Goal: Information Seeking & Learning: Find specific fact

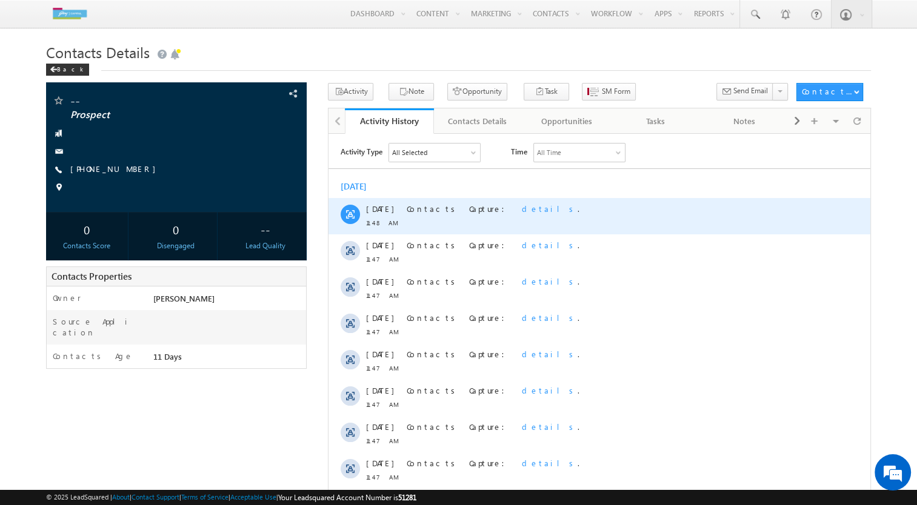
click at [522, 208] on span "details" at bounding box center [550, 208] width 56 height 10
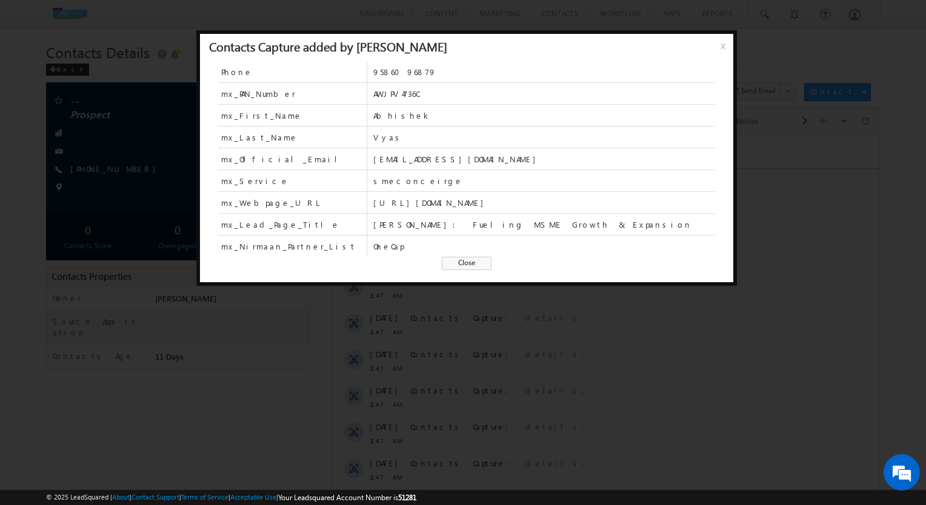
drag, startPoint x: 527, startPoint y: 203, endPoint x: 370, endPoint y: 202, distance: 157.5
click at [370, 202] on div "mx_Webpage_URL [URL][DOMAIN_NAME]" at bounding box center [466, 203] width 497 height 22
drag, startPoint x: 407, startPoint y: 246, endPoint x: 333, endPoint y: 244, distance: 74.0
click at [333, 244] on div "mx_Nirmaan_Partner_List OneCap" at bounding box center [466, 246] width 497 height 21
drag, startPoint x: 333, startPoint y: 244, endPoint x: 571, endPoint y: 120, distance: 268.3
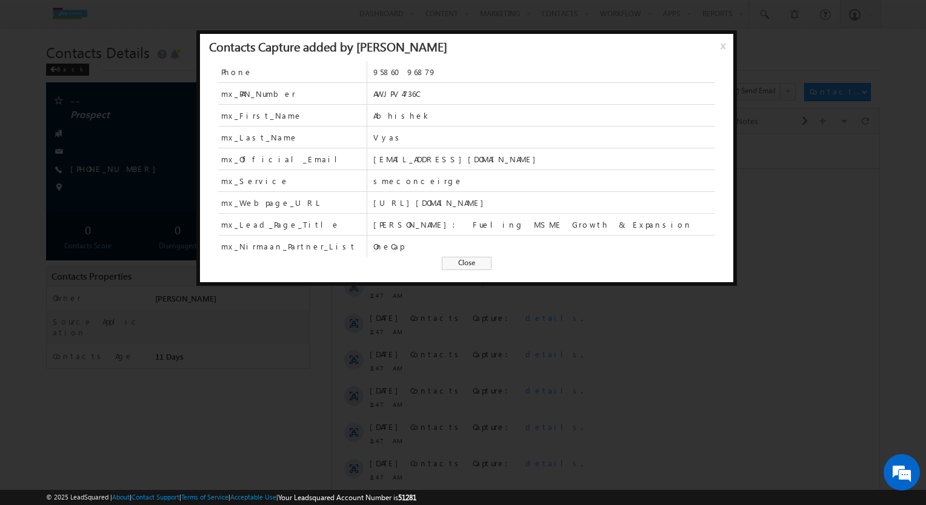
click at [571, 120] on span "Abhishek" at bounding box center [544, 115] width 342 height 21
click at [471, 265] on span "Close" at bounding box center [467, 263] width 50 height 13
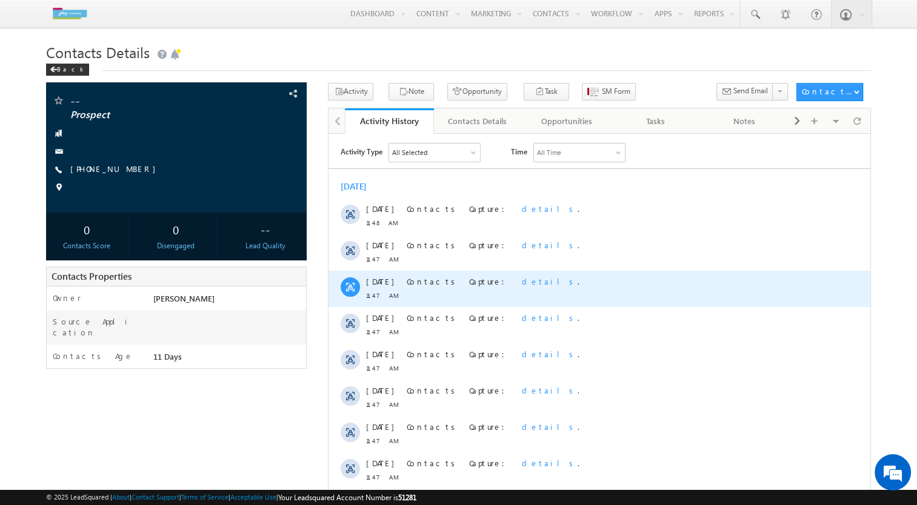
click at [522, 279] on span "details" at bounding box center [550, 281] width 56 height 10
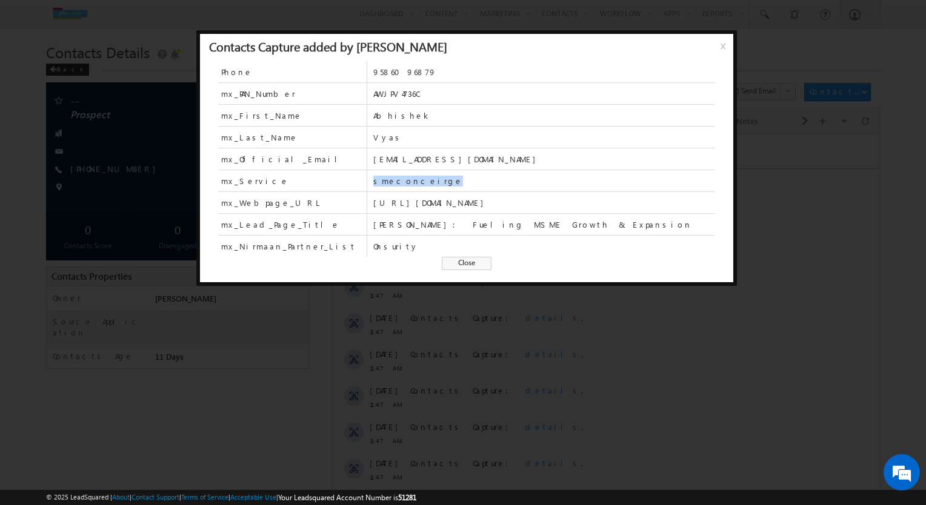
drag, startPoint x: 428, startPoint y: 180, endPoint x: 345, endPoint y: 179, distance: 83.0
click at [345, 179] on div "mx_Service smeconceirge" at bounding box center [466, 181] width 497 height 22
click at [397, 266] on div "Phone [PHONE_NUMBER] mx_PAN_Number AWJPV4736C mx_First_Name Abhishek mx_Last_Na…" at bounding box center [466, 171] width 533 height 221
click at [478, 262] on span "Close" at bounding box center [467, 263] width 50 height 13
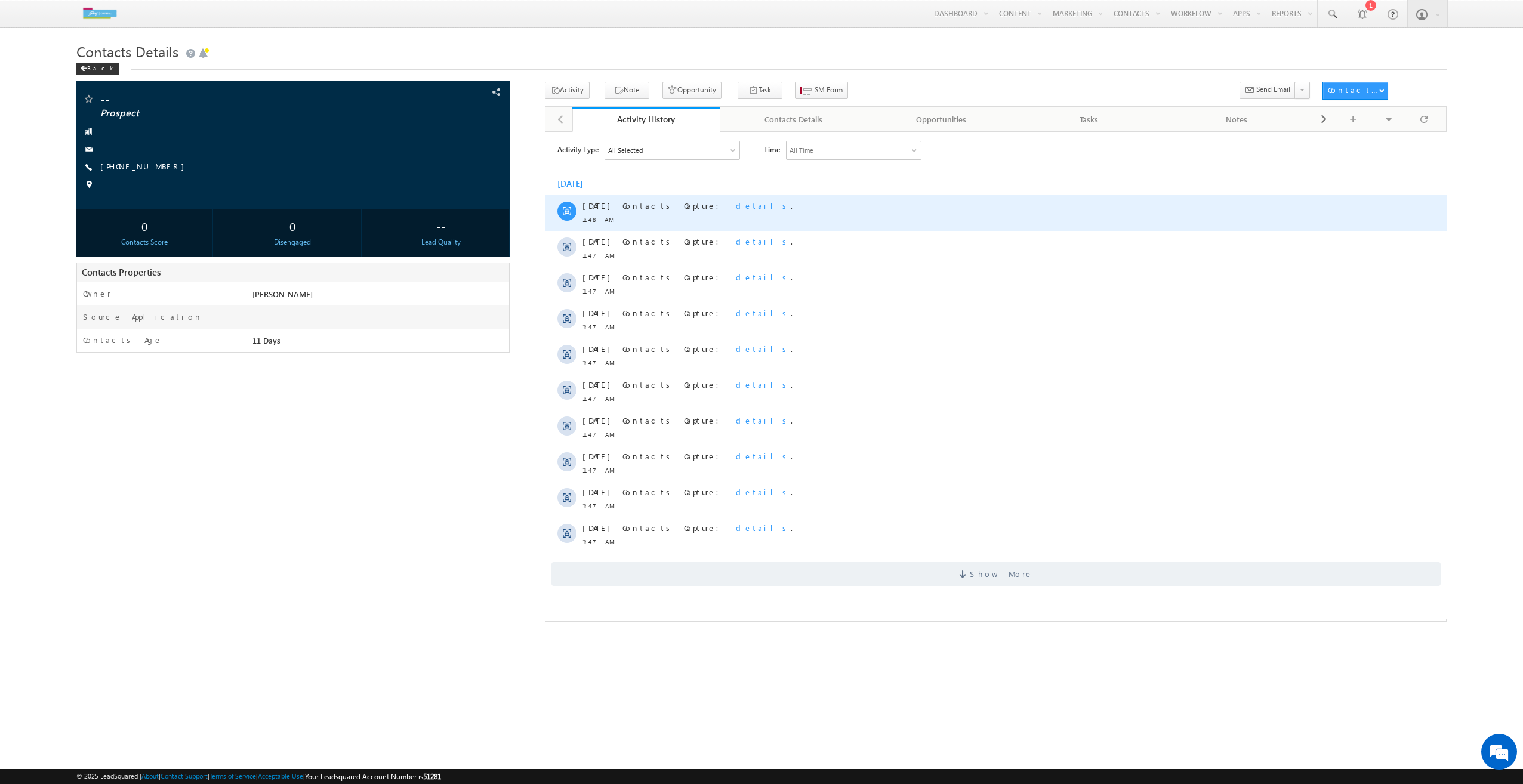
click at [735, 204] on span "details" at bounding box center [762, 205] width 55 height 10
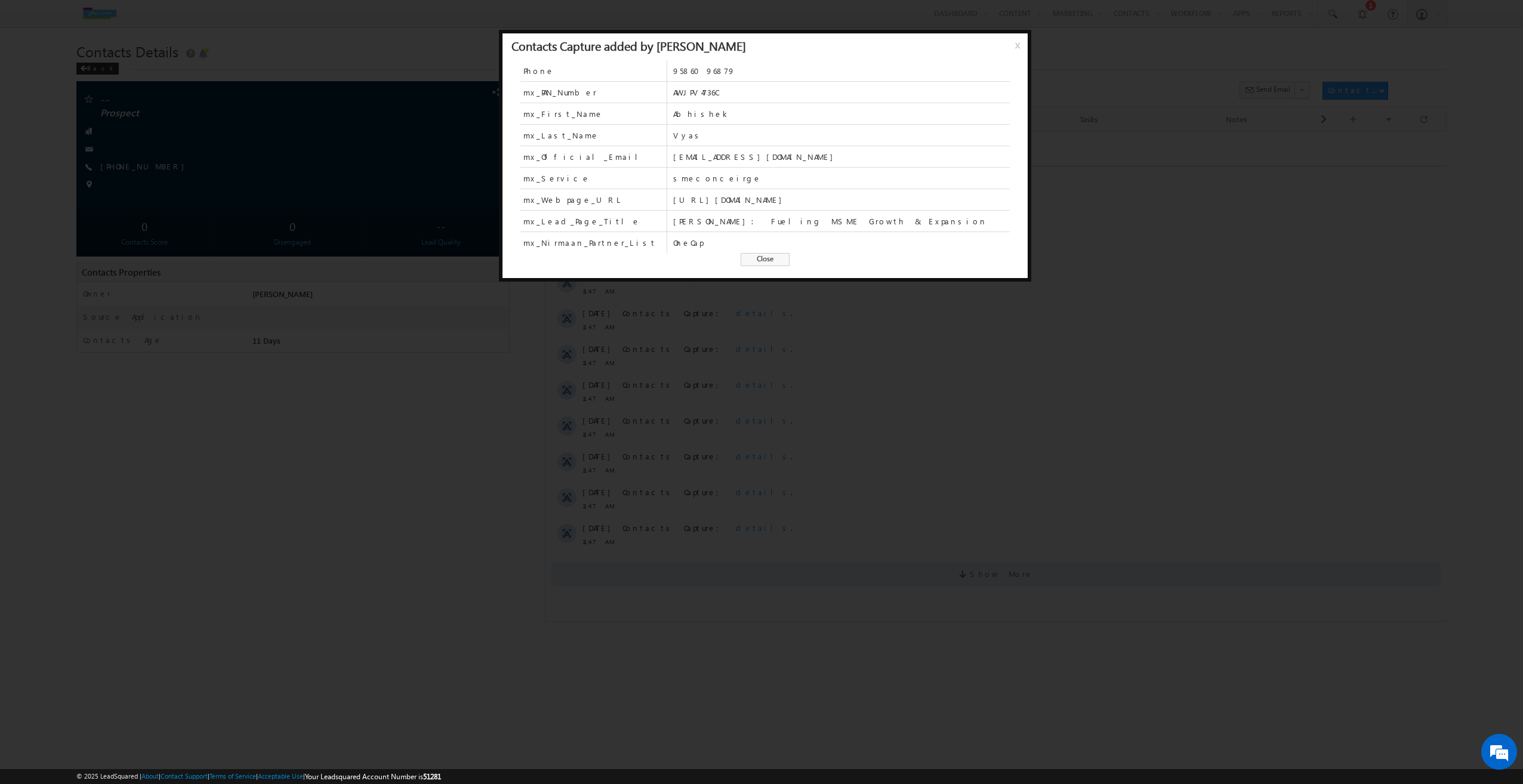
drag, startPoint x: 818, startPoint y: 202, endPoint x: 668, endPoint y: 210, distance: 150.2
click at [668, 210] on div "mx_Webpage_URL https://uateds-nirmaan.godrejcapital.com" at bounding box center [764, 200] width 490 height 22
drag, startPoint x: 529, startPoint y: 240, endPoint x: 626, endPoint y: 238, distance: 97.0
click at [626, 238] on span "mx_Nirmaan_Partner_List" at bounding box center [593, 242] width 146 height 21
drag, startPoint x: 626, startPoint y: 238, endPoint x: 703, endPoint y: 240, distance: 77.0
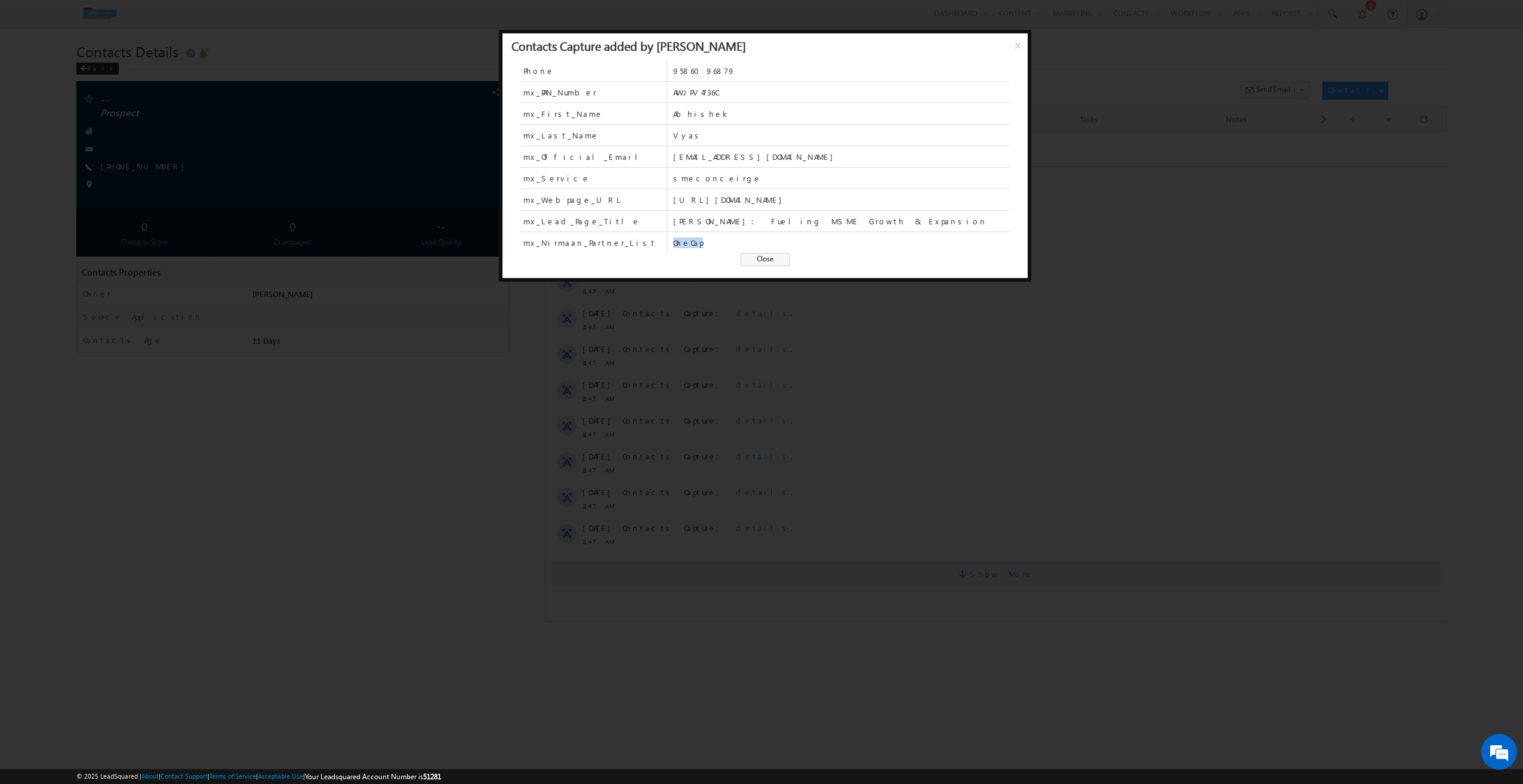
click at [703, 240] on span "OneCap" at bounding box center [841, 242] width 337 height 11
drag, startPoint x: 703, startPoint y: 240, endPoint x: 763, endPoint y: 265, distance: 65.0
click at [763, 265] on span "Close" at bounding box center [765, 259] width 49 height 13
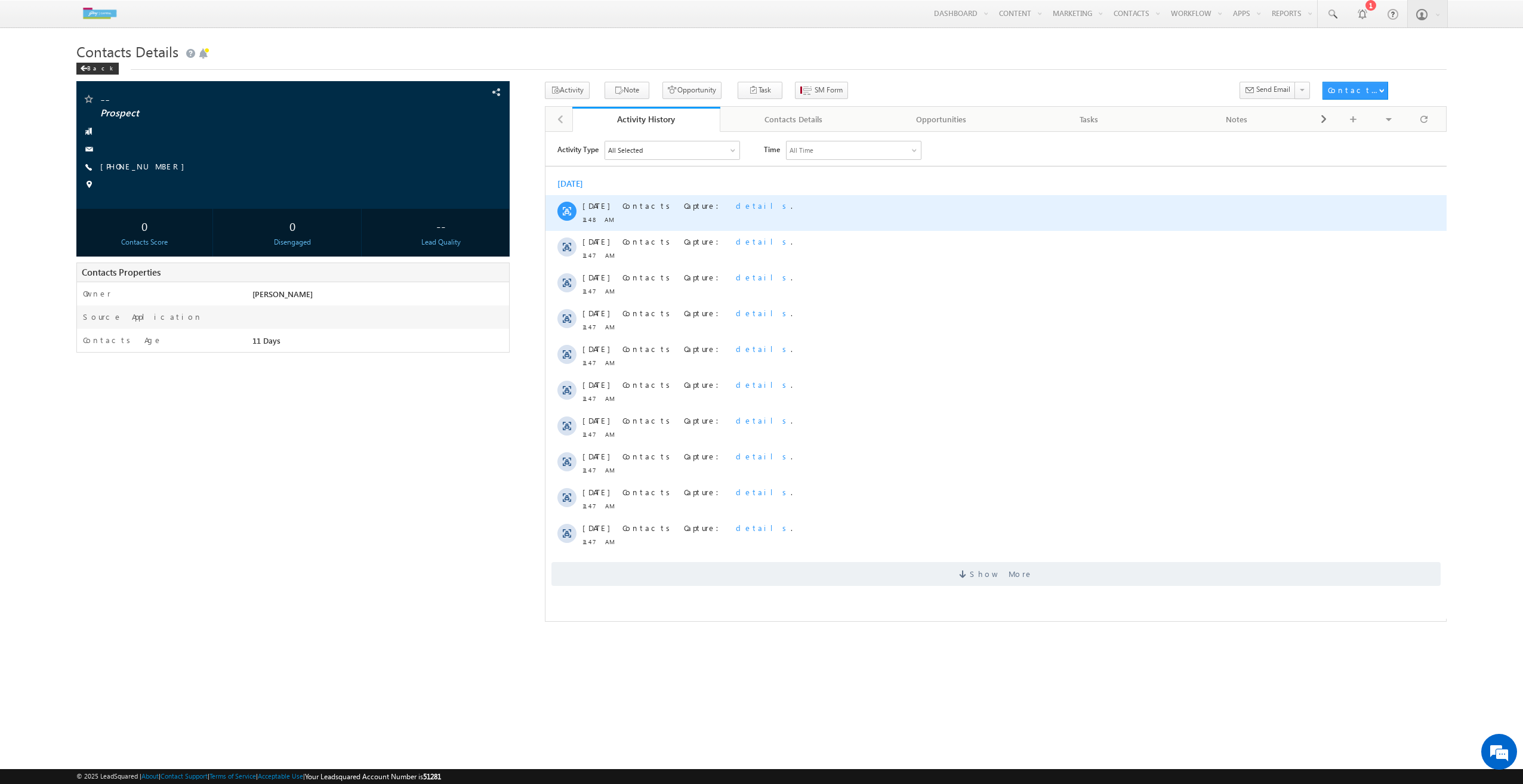
click at [735, 210] on span "details" at bounding box center [762, 205] width 55 height 10
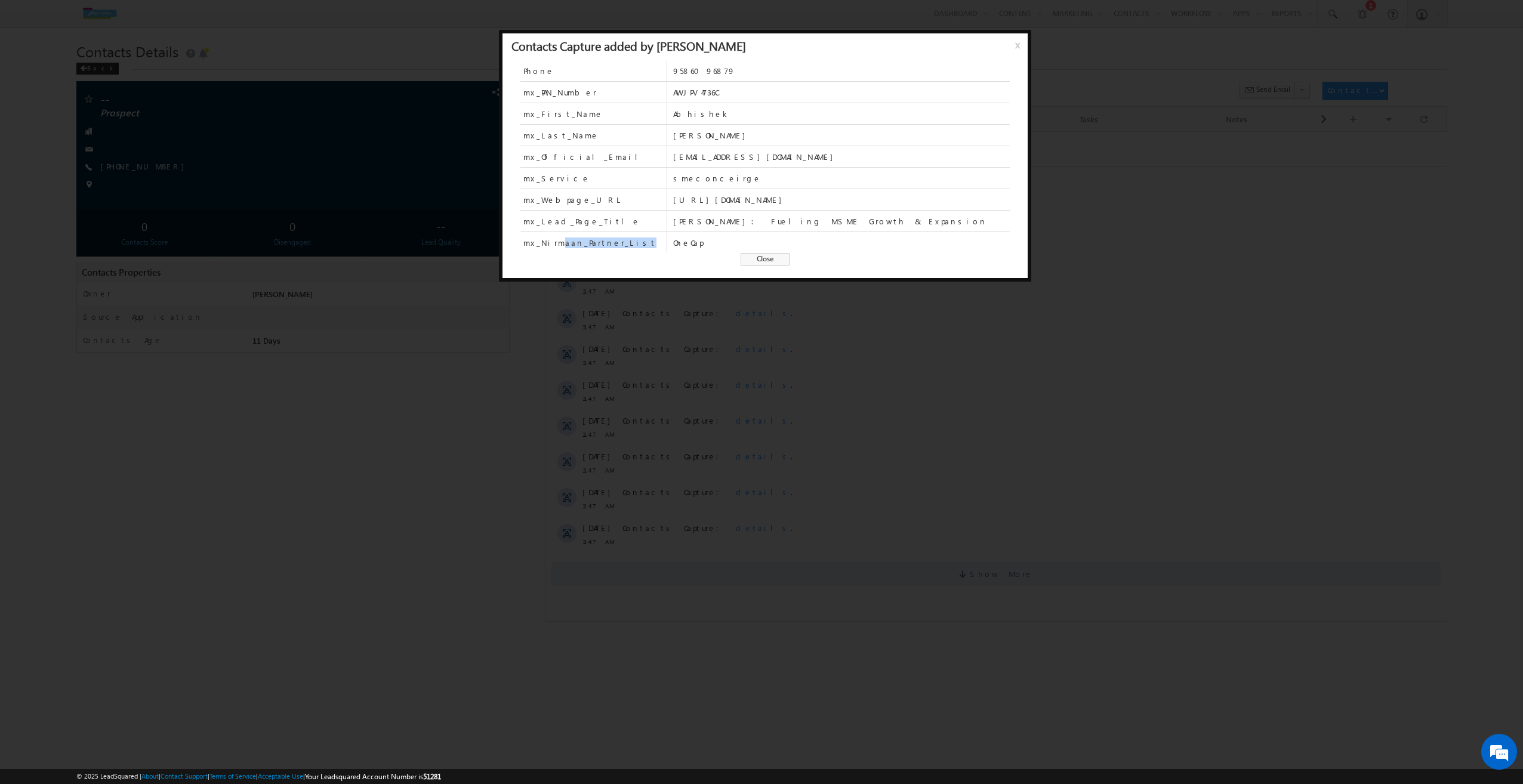
drag, startPoint x: 552, startPoint y: 246, endPoint x: 632, endPoint y: 243, distance: 80.1
click at [632, 243] on span "mx_Nirmaan_Partner_List" at bounding box center [593, 242] width 146 height 21
drag, startPoint x: 632, startPoint y: 243, endPoint x: 707, endPoint y: 244, distance: 75.0
click at [707, 244] on span "OneCap" at bounding box center [841, 242] width 337 height 11
click at [775, 257] on span "Close" at bounding box center [765, 259] width 49 height 13
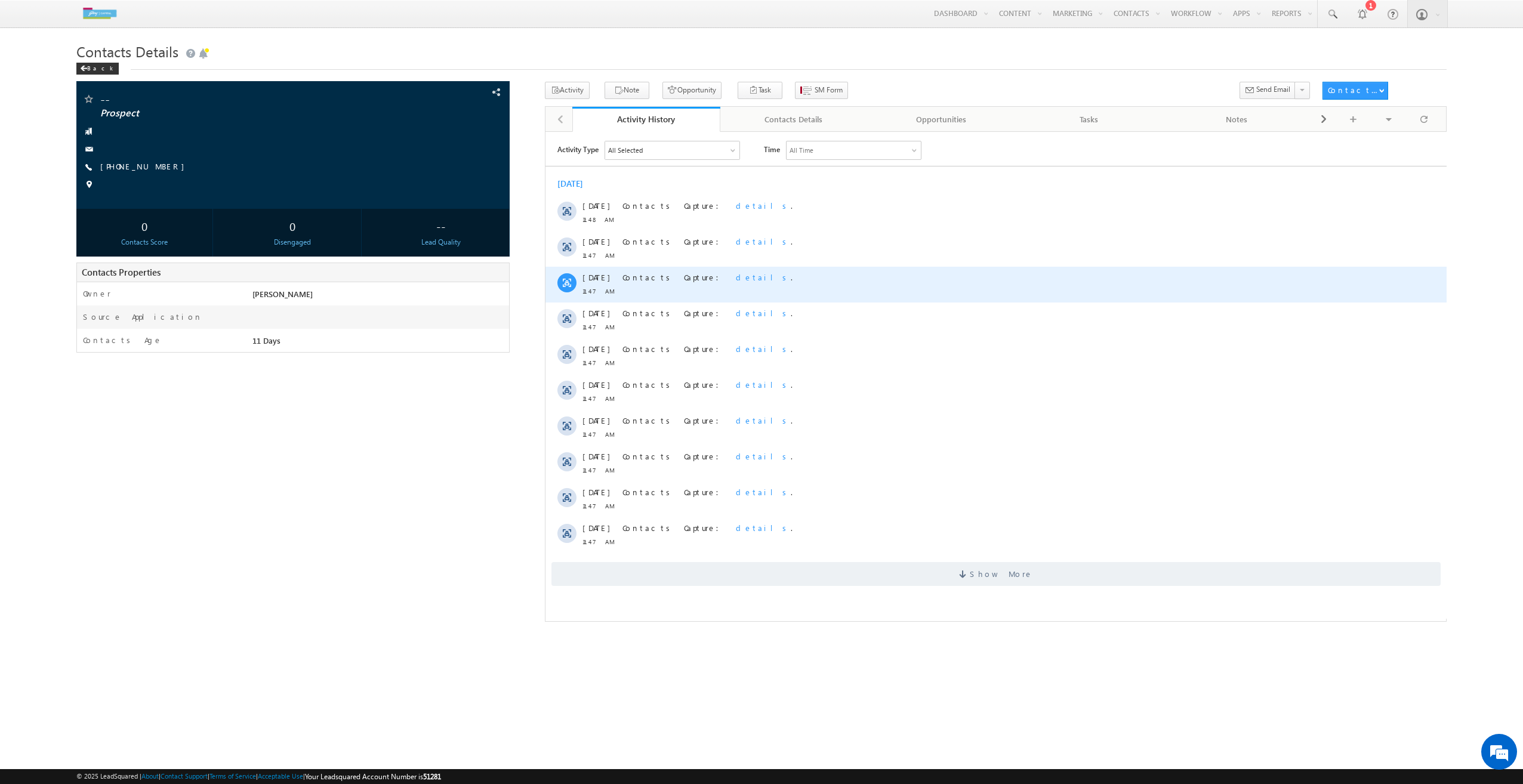
click at [735, 275] on span "details" at bounding box center [762, 277] width 55 height 10
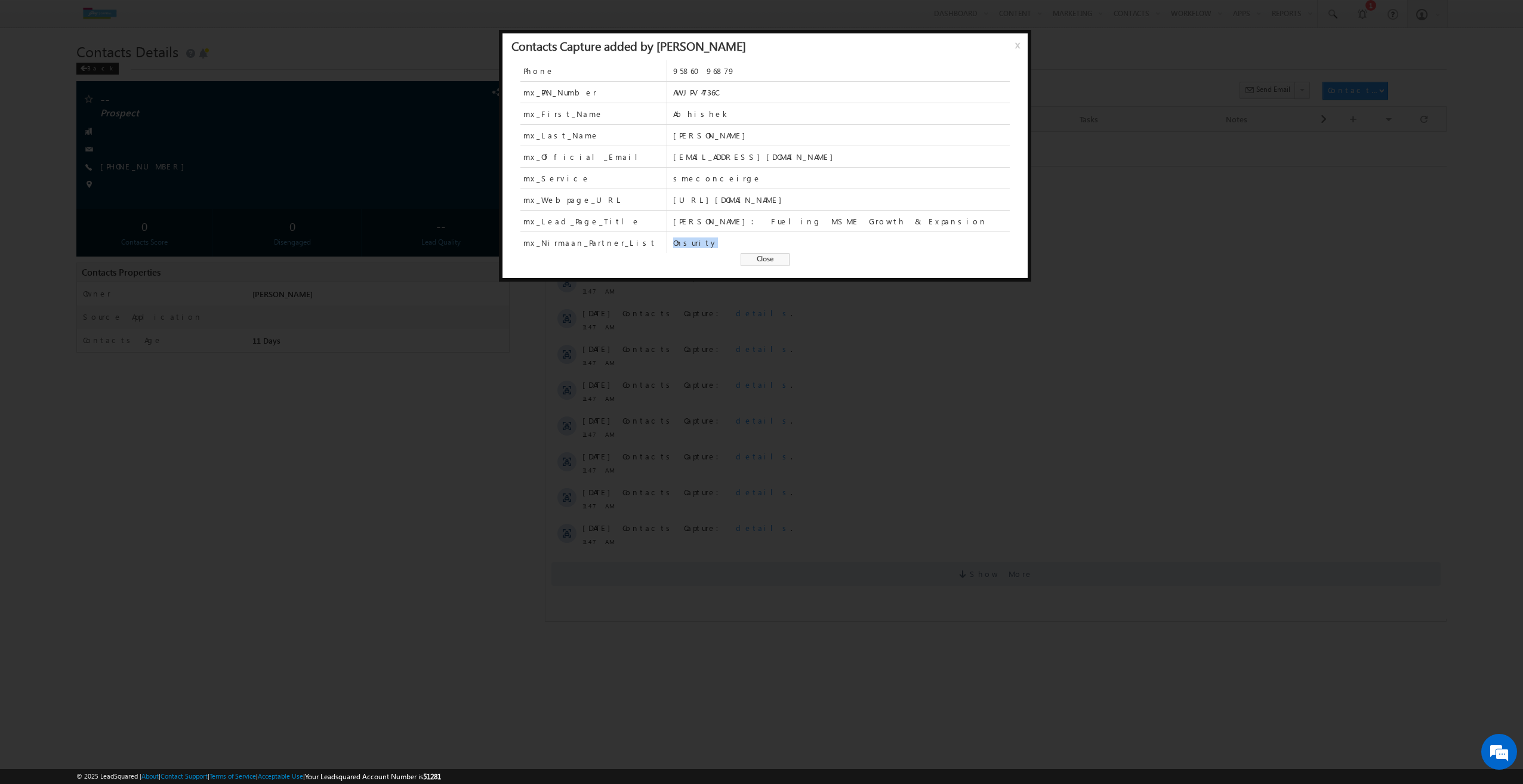
drag, startPoint x: 702, startPoint y: 243, endPoint x: 661, endPoint y: 237, distance: 41.4
click at [661, 237] on div "mx_Nirmaan_Partner_List Onsurity" at bounding box center [764, 242] width 490 height 21
drag, startPoint x: 661, startPoint y: 237, endPoint x: 752, endPoint y: 258, distance: 93.4
click at [752, 258] on span "Close" at bounding box center [765, 259] width 49 height 13
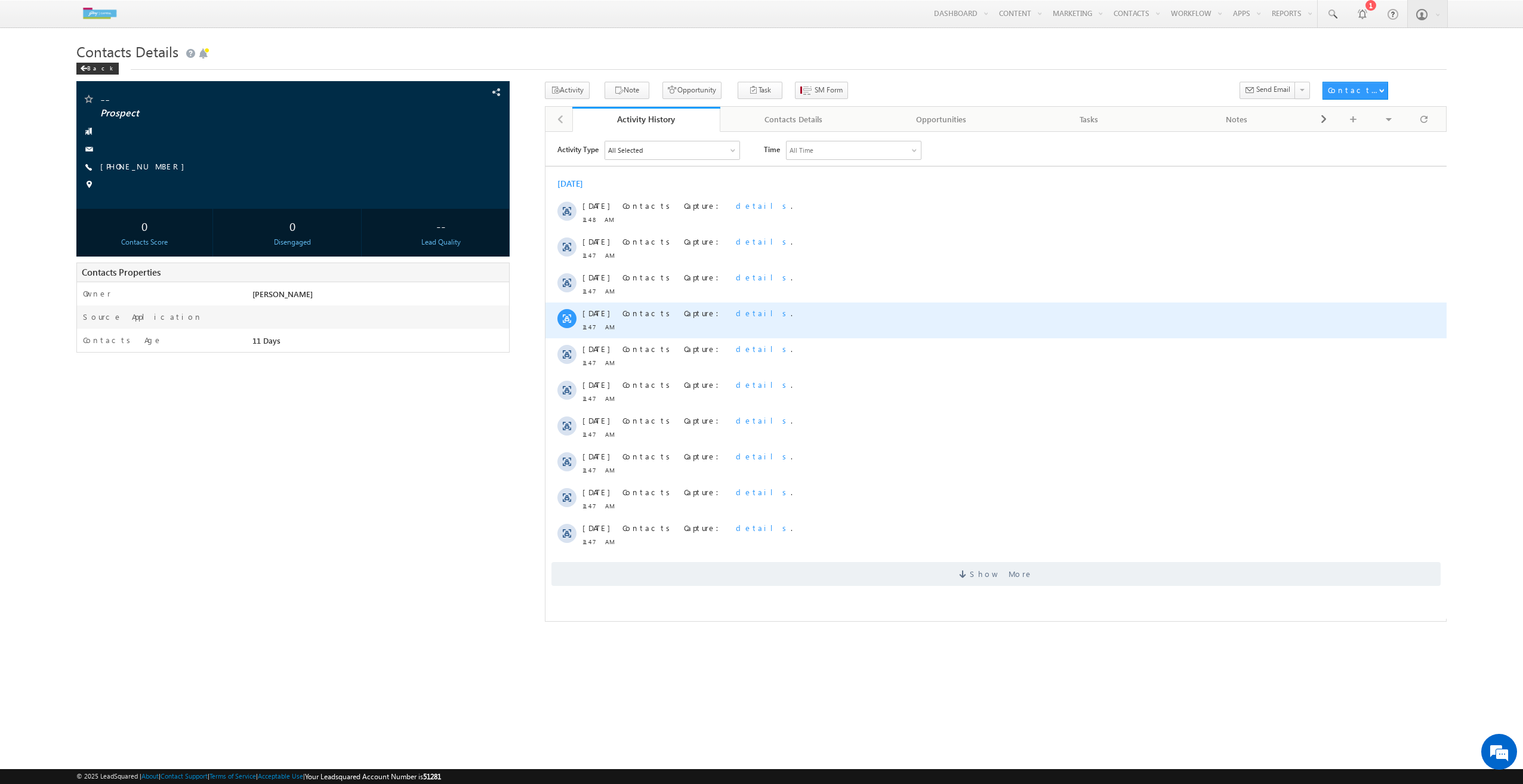
click at [735, 316] on span "details" at bounding box center [762, 312] width 55 height 10
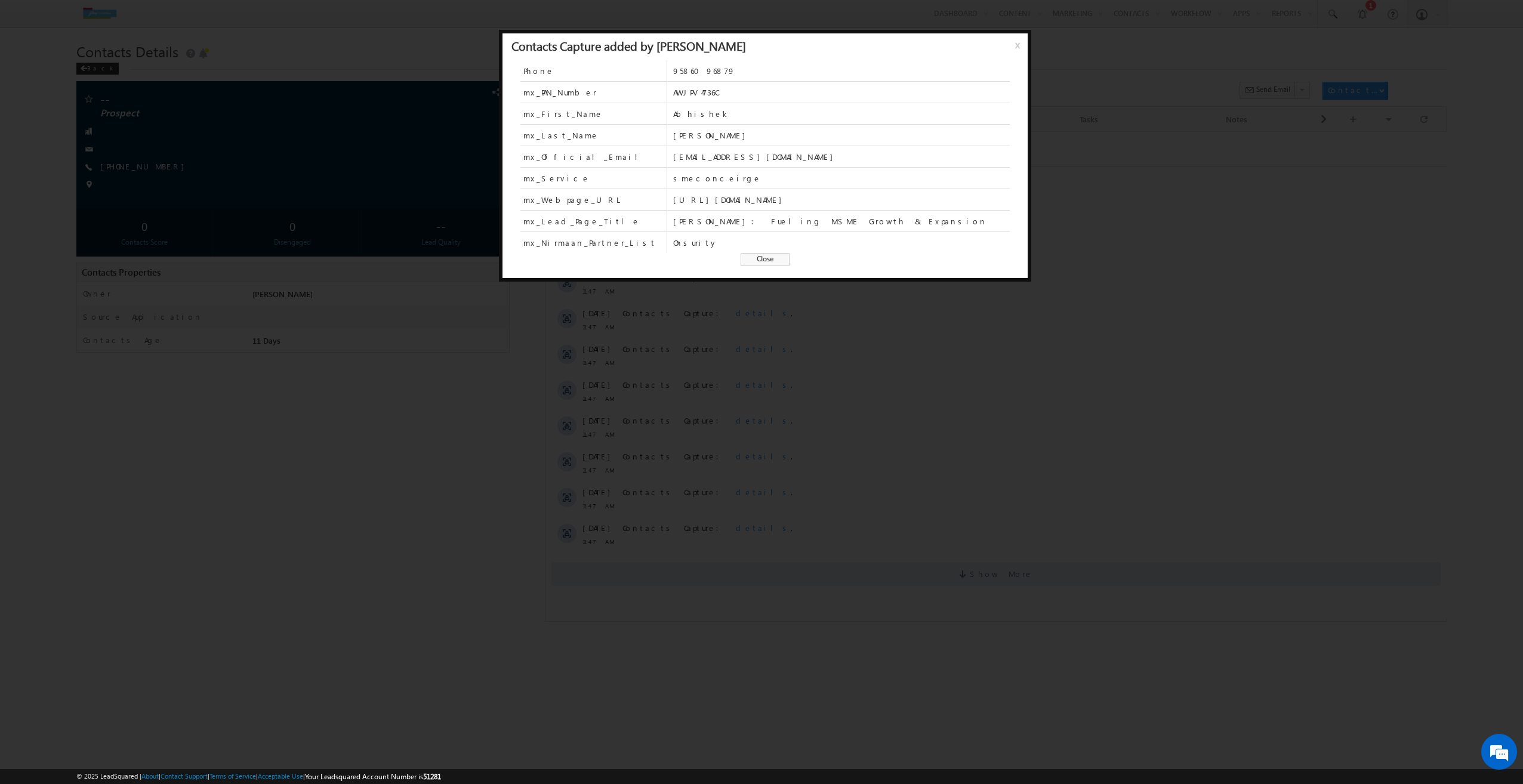
drag, startPoint x: 762, startPoint y: 261, endPoint x: 195, endPoint y: 178, distance: 573.0
click at [762, 261] on span "Close" at bounding box center [765, 259] width 49 height 13
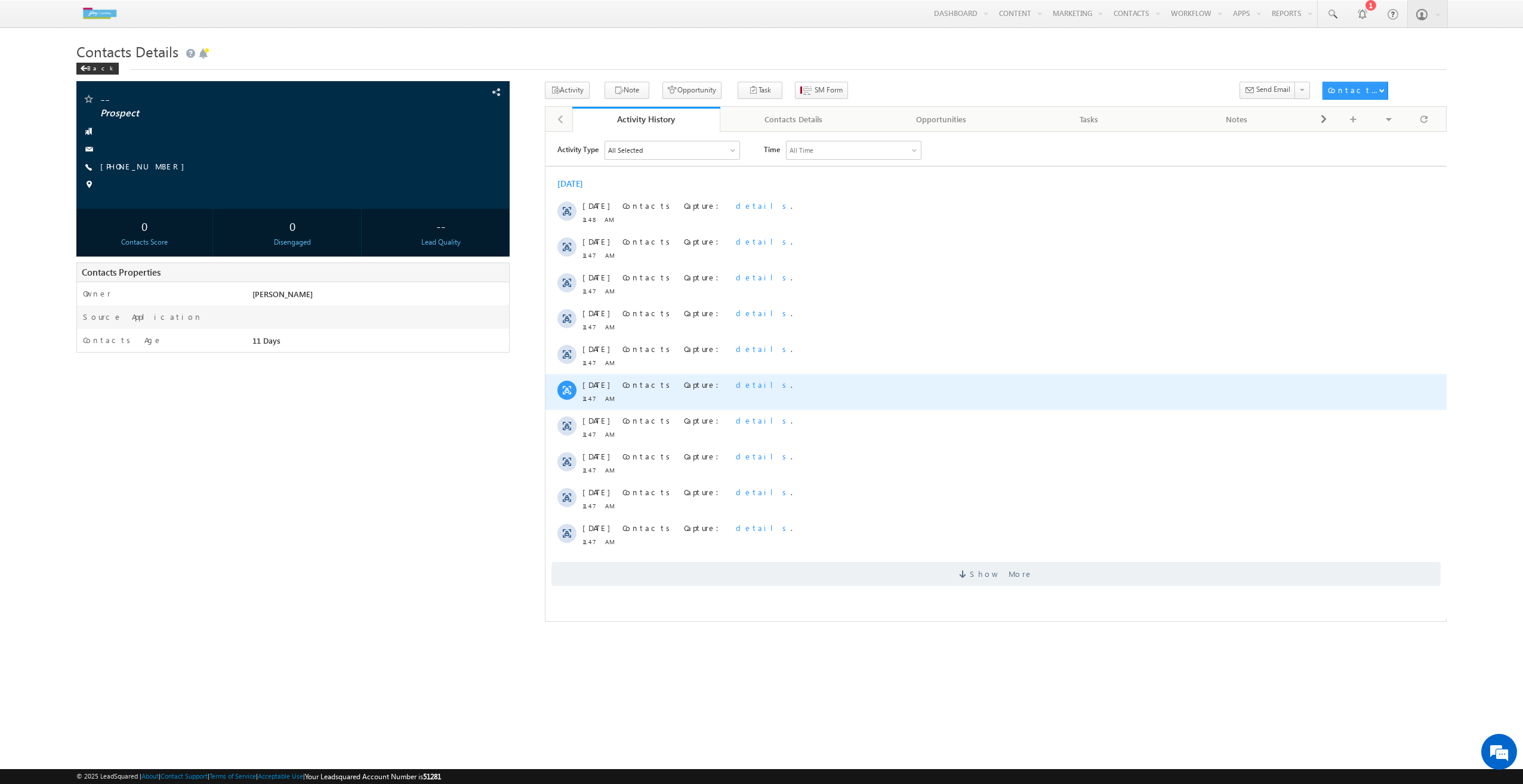
click at [735, 382] on span "details" at bounding box center [762, 384] width 55 height 10
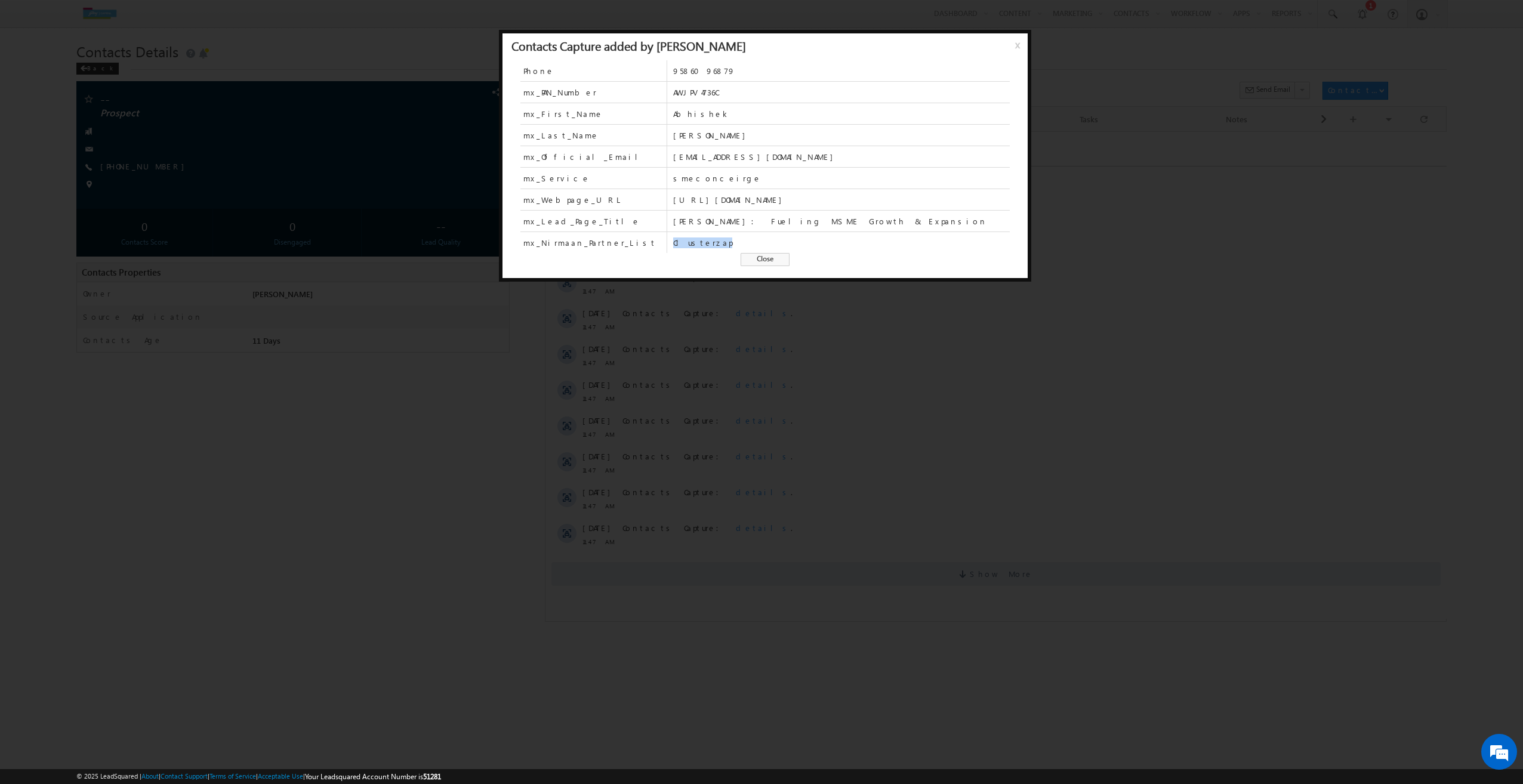
drag, startPoint x: 714, startPoint y: 246, endPoint x: 665, endPoint y: 238, distance: 49.6
click at [665, 238] on div "mx_Nirmaan_Partner_List Clusterzap" at bounding box center [764, 242] width 490 height 21
drag, startPoint x: 665, startPoint y: 238, endPoint x: 764, endPoint y: 263, distance: 102.1
click at [764, 263] on span "Close" at bounding box center [765, 259] width 49 height 13
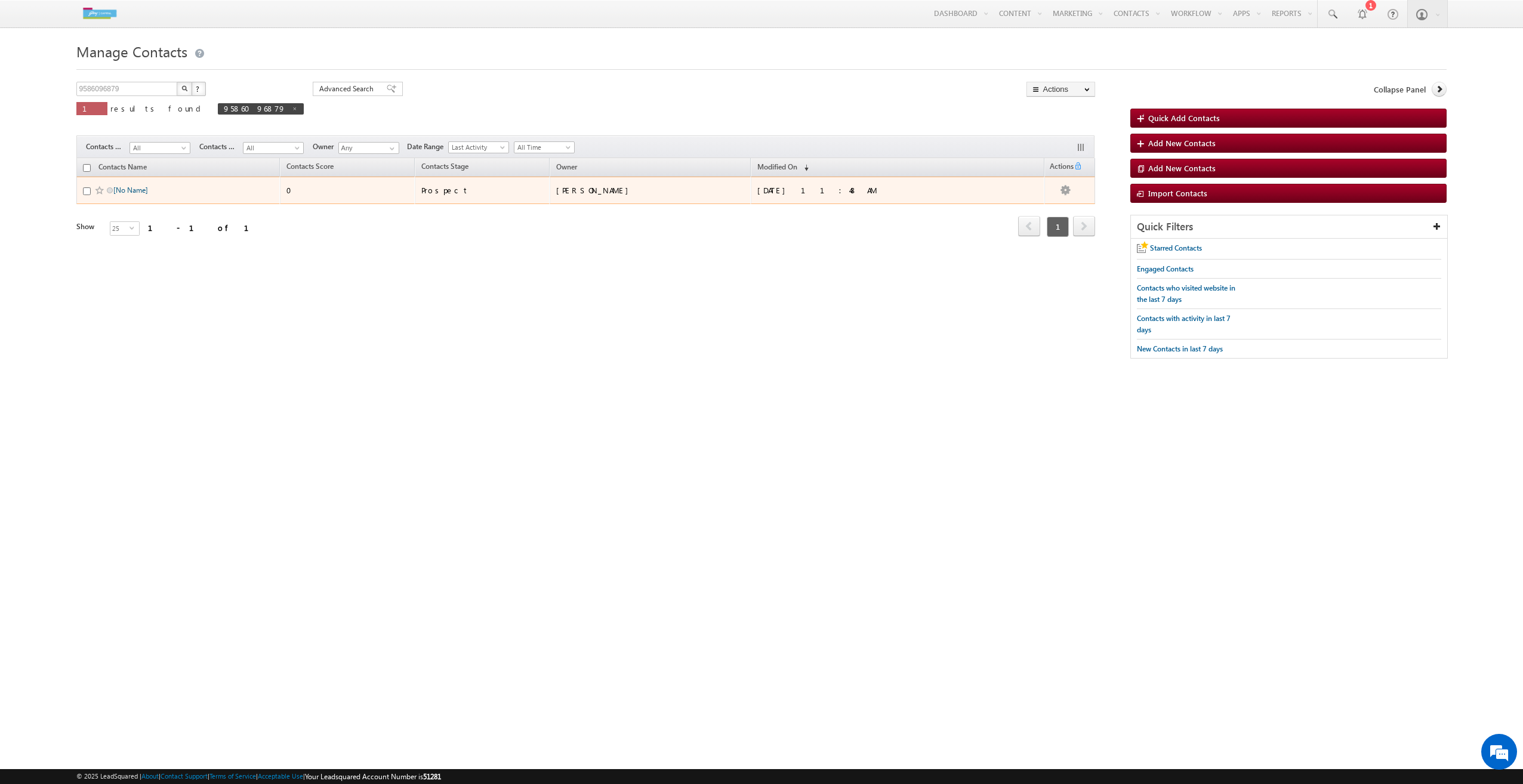
click at [135, 185] on link "[No Name]" at bounding box center [130, 189] width 34 height 9
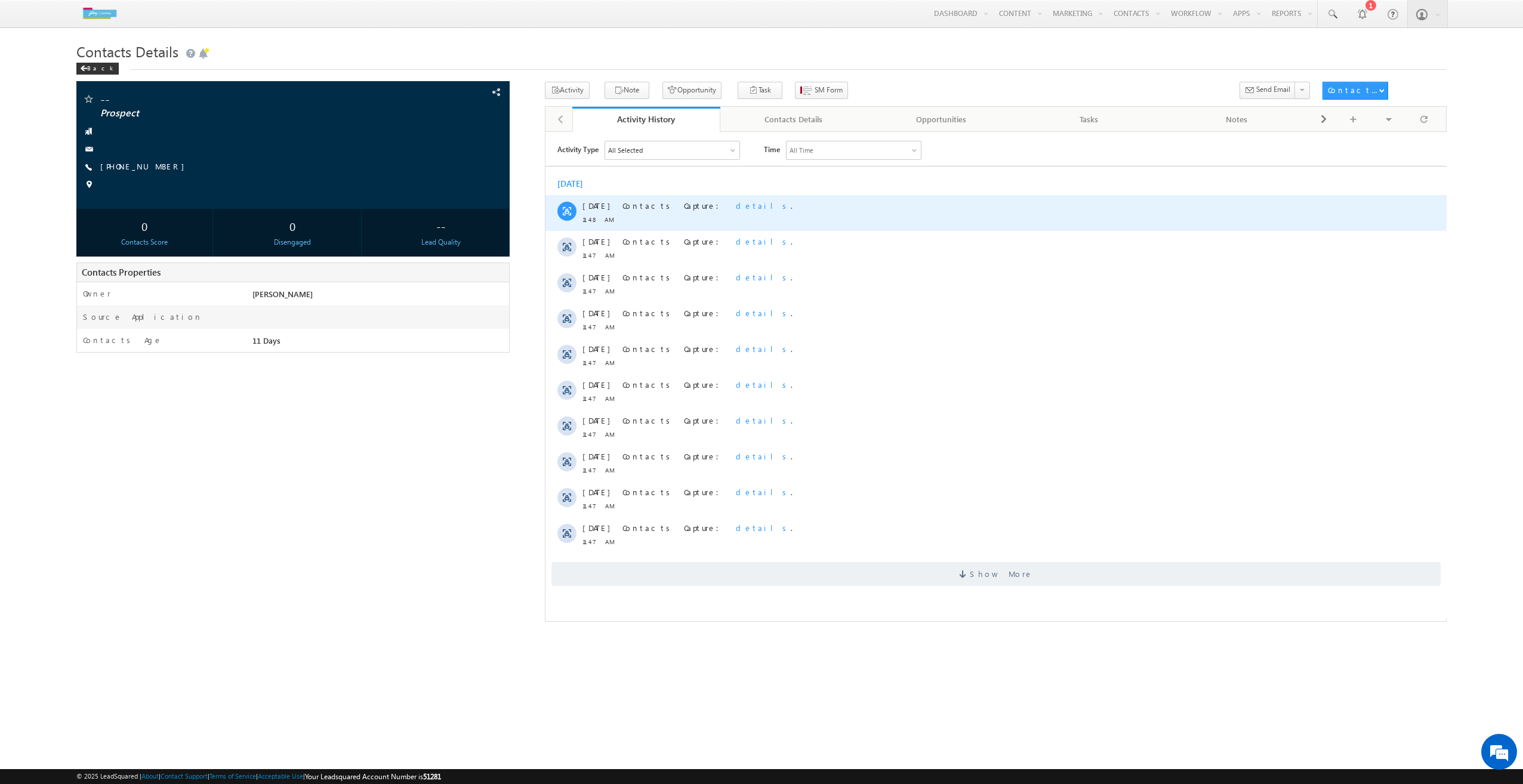
click at [735, 205] on span "details" at bounding box center [762, 205] width 55 height 10
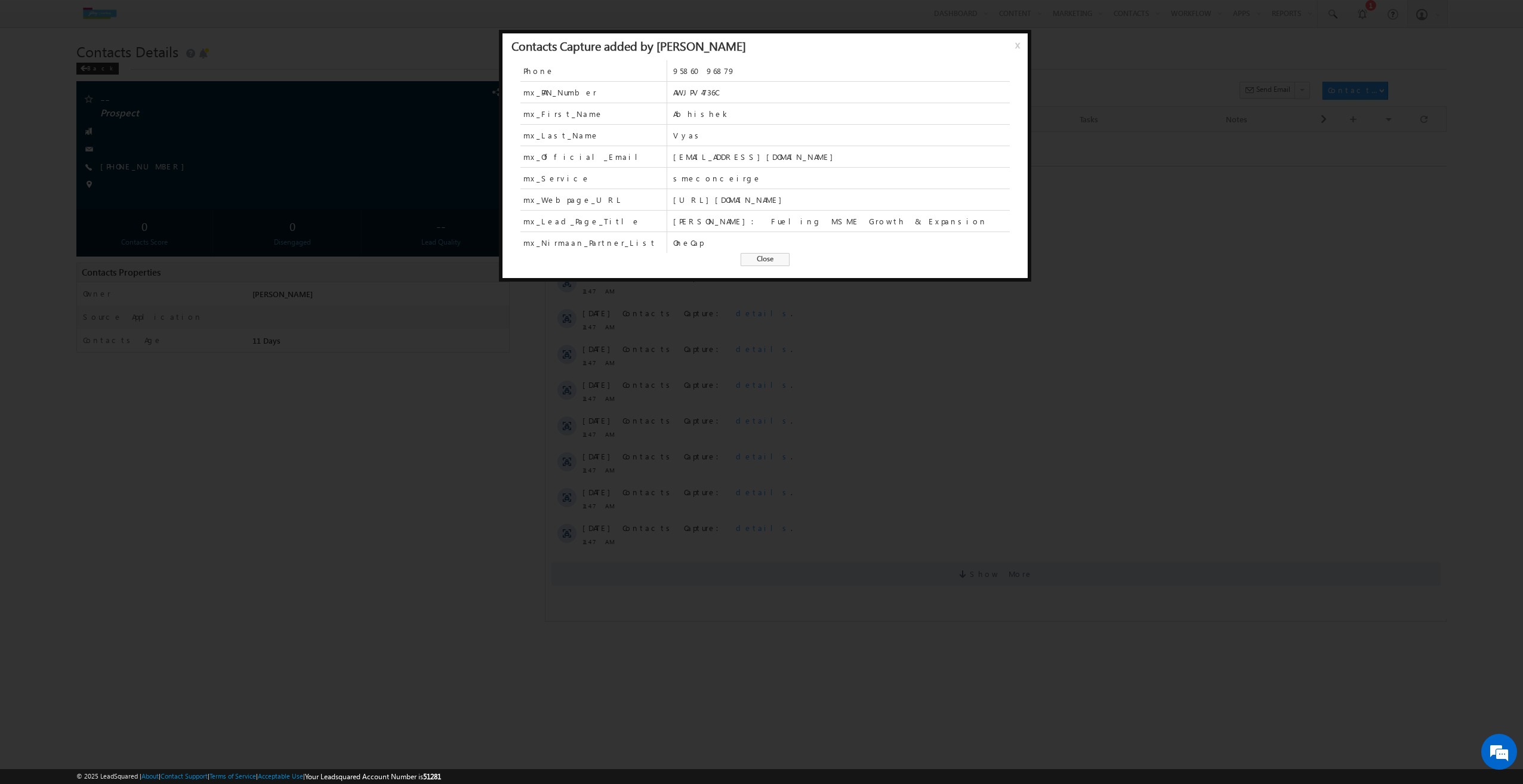
click at [1013, 45] on div "Contacts Capture added by Soumith Reddy x" at bounding box center [764, 46] width 525 height 27
click at [1016, 46] on span "x" at bounding box center [1021, 49] width 10 height 22
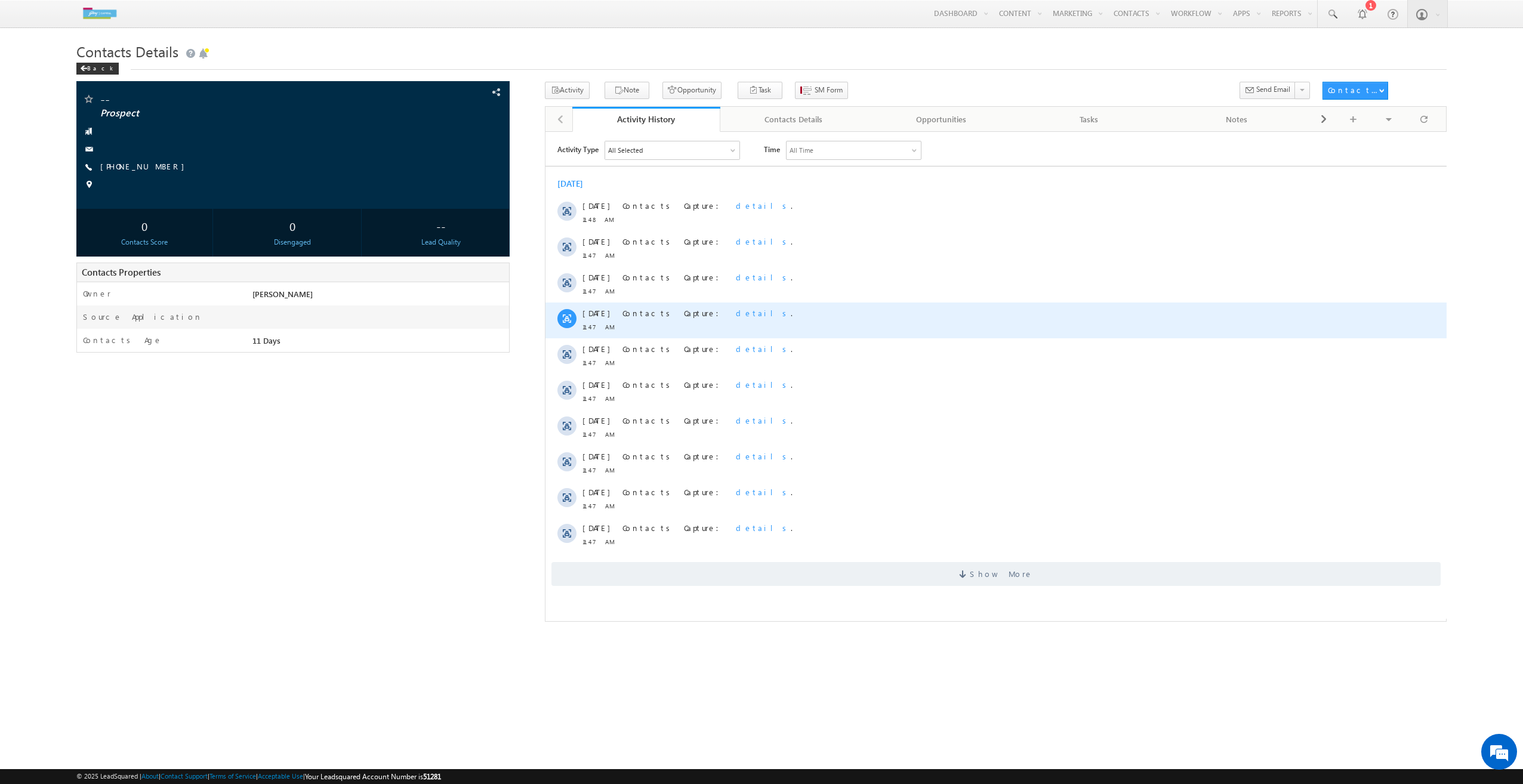
click at [735, 316] on span "details" at bounding box center [762, 312] width 55 height 10
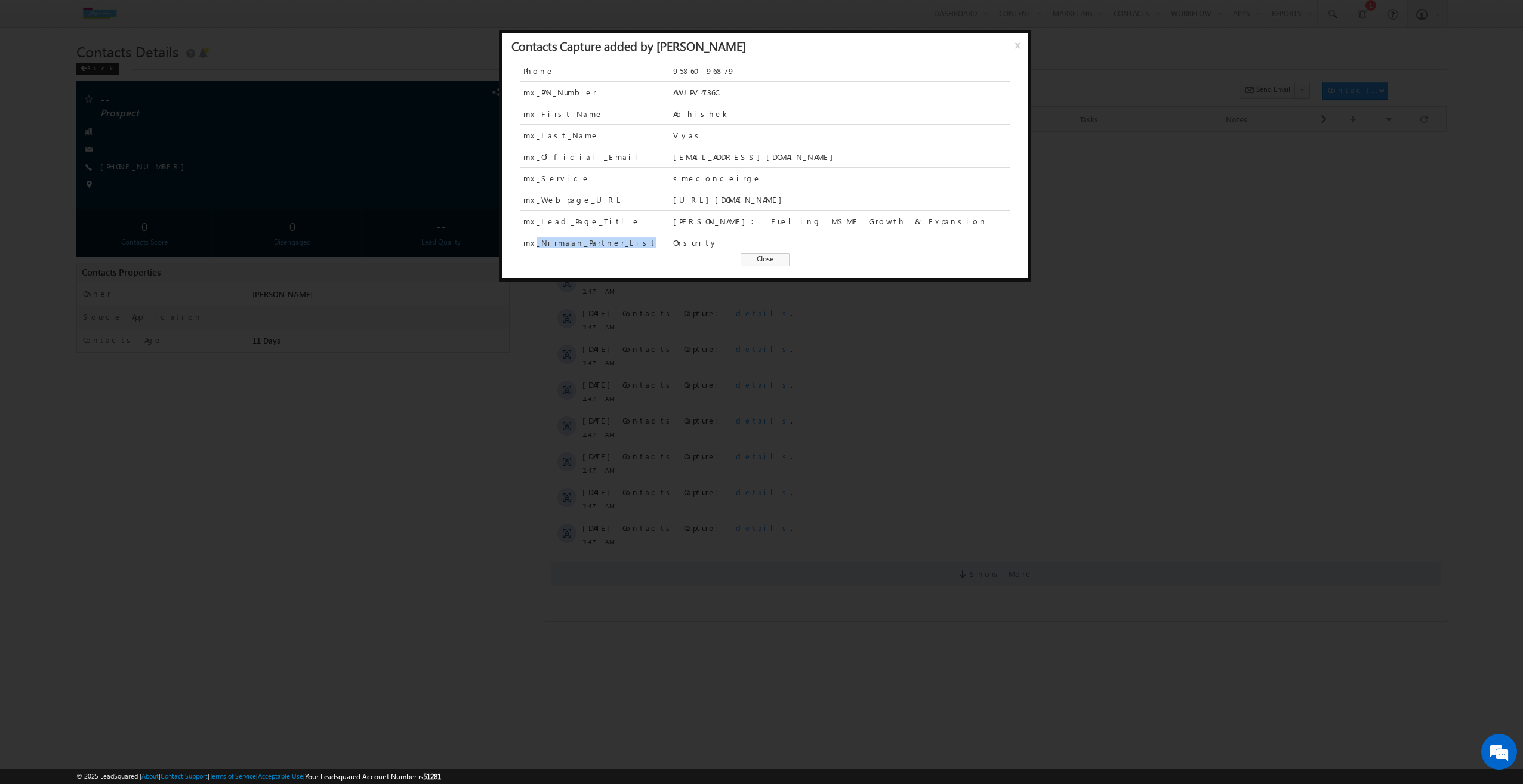
drag, startPoint x: 532, startPoint y: 243, endPoint x: 658, endPoint y: 250, distance: 126.2
click at [658, 250] on span "mx_Nirmaan_Partner_List" at bounding box center [593, 242] width 146 height 21
drag, startPoint x: 658, startPoint y: 250, endPoint x: 709, endPoint y: 255, distance: 51.2
click at [709, 255] on div "Phone [PHONE_NUMBER] mx_PAN_Number AWJPV4736C mx_First_Name Abhishek mx_Last_Na…" at bounding box center [764, 168] width 525 height 218
drag, startPoint x: 702, startPoint y: 239, endPoint x: 670, endPoint y: 239, distance: 32.0
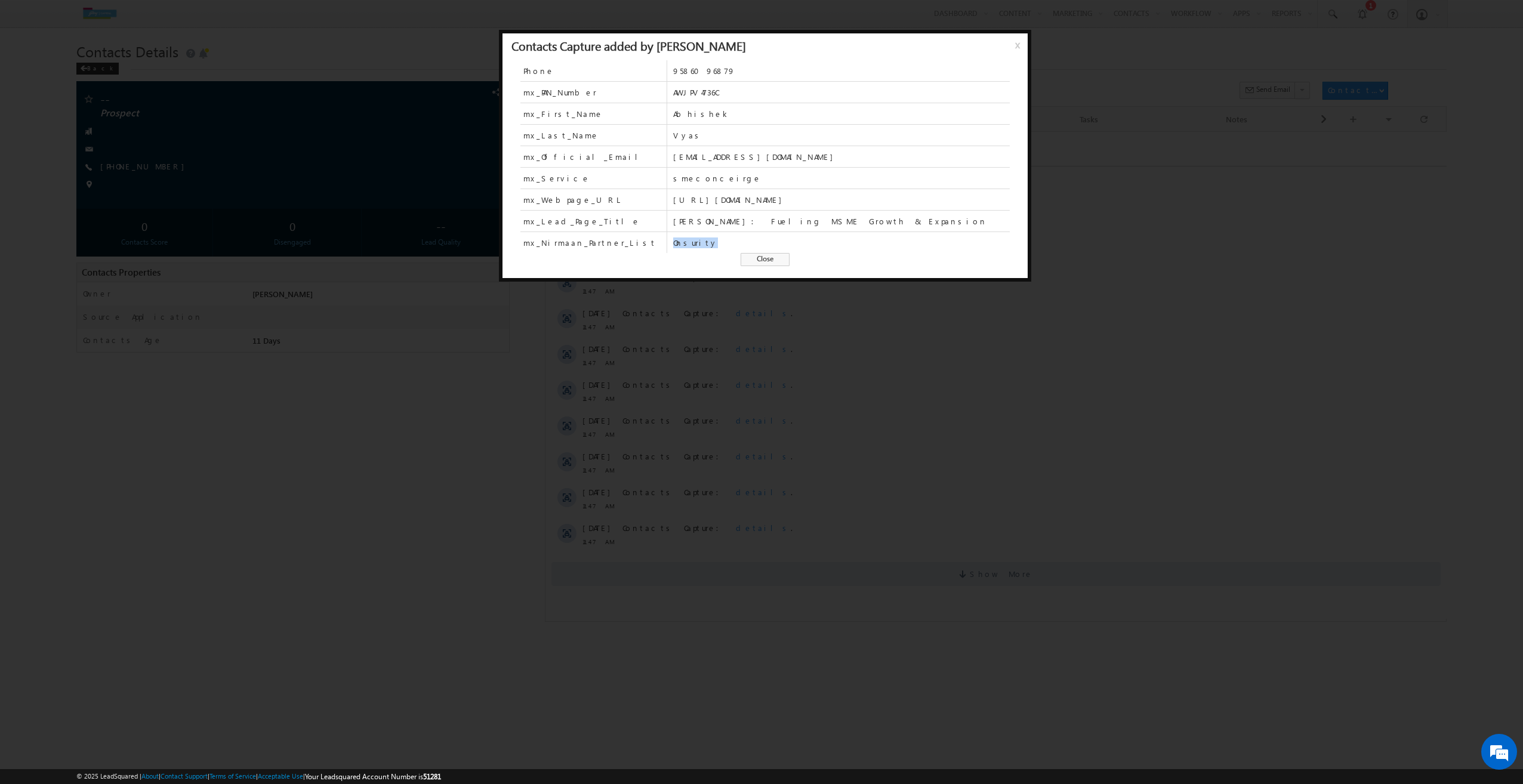
click at [670, 239] on div "mx_Nirmaan_Partner_List Onsurity" at bounding box center [764, 242] width 490 height 21
drag, startPoint x: 757, startPoint y: 258, endPoint x: 215, endPoint y: 125, distance: 558.1
click at [757, 258] on span "Close" at bounding box center [765, 259] width 49 height 13
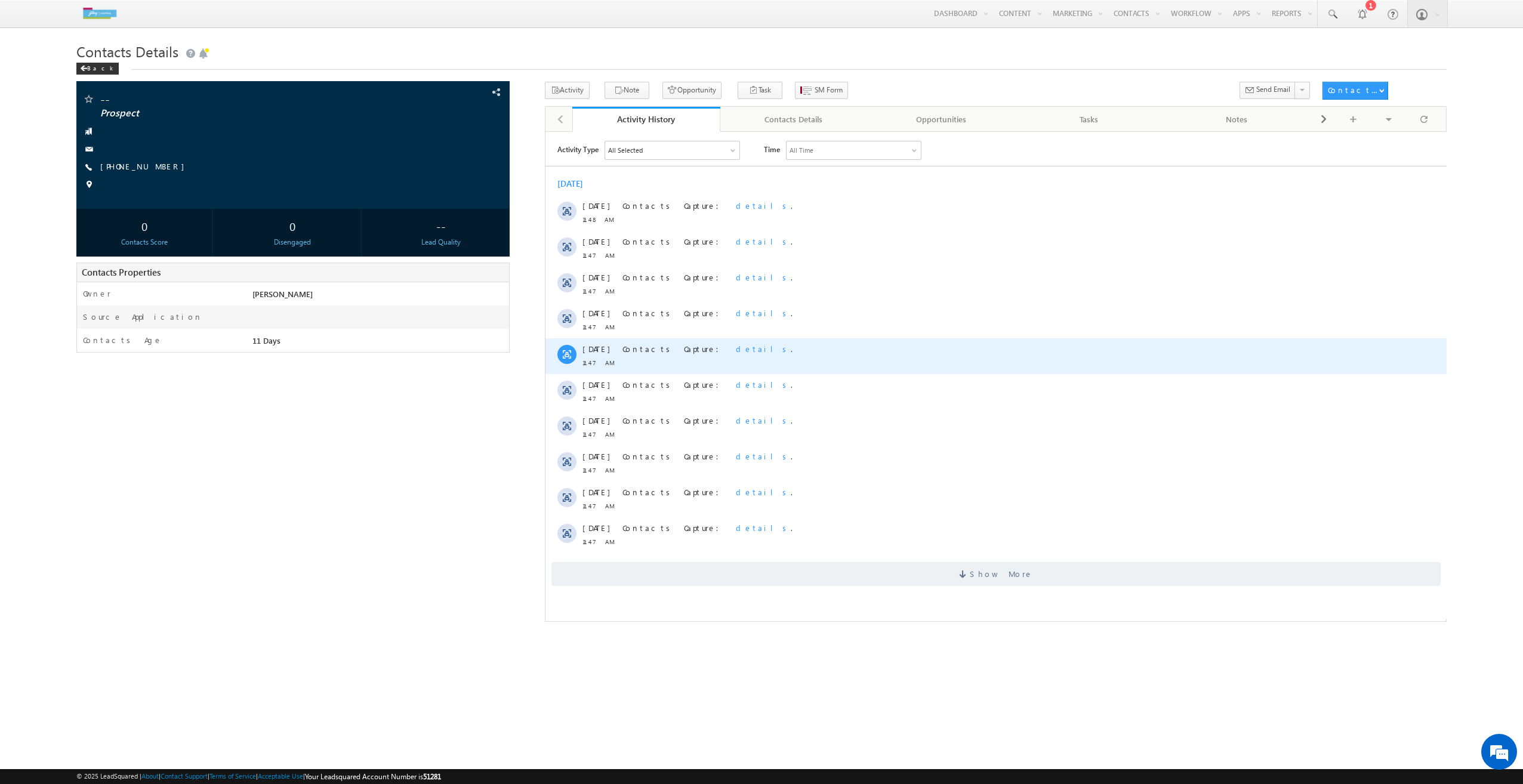
click at [735, 343] on span "details" at bounding box center [762, 348] width 55 height 10
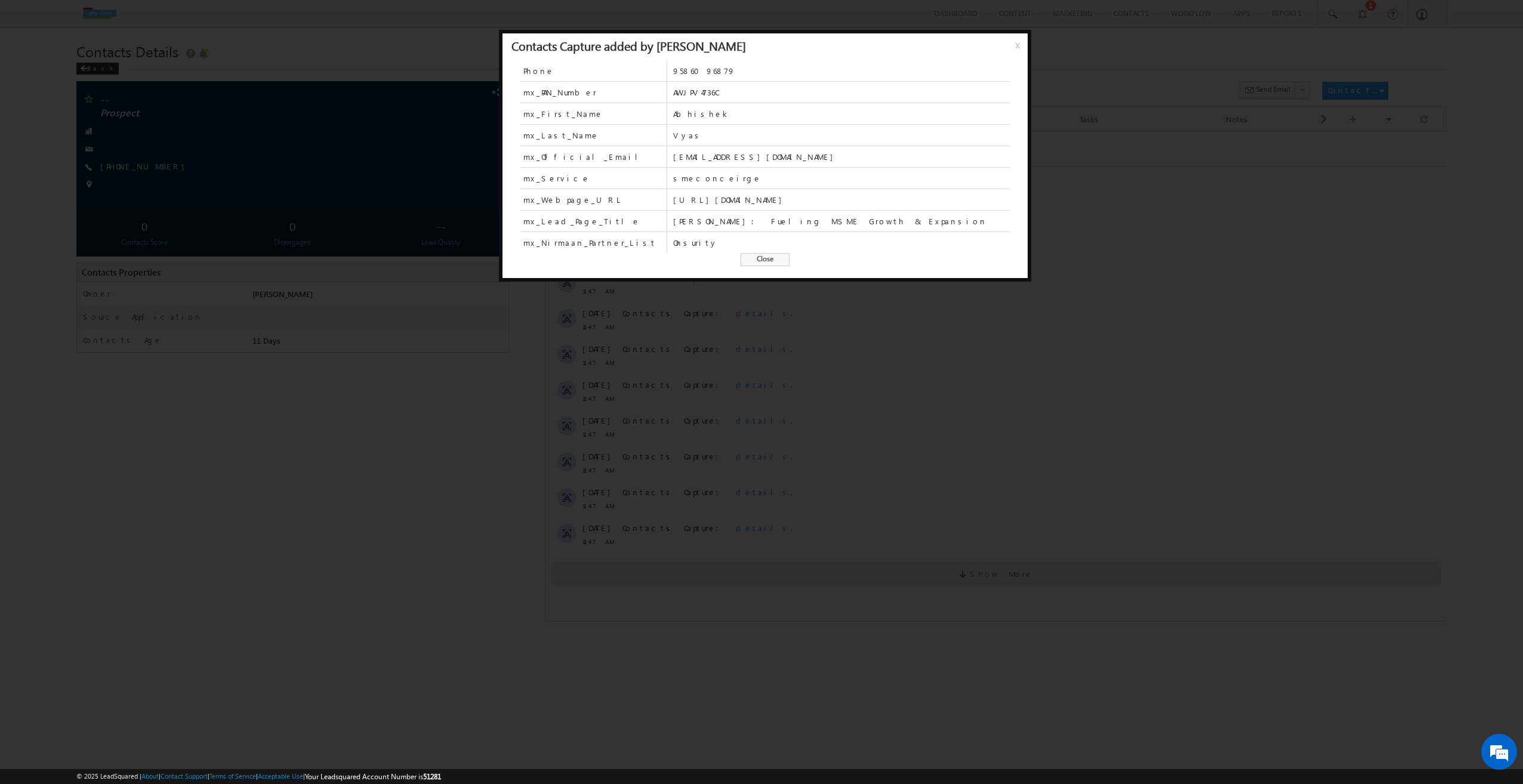
click at [779, 262] on span "Close" at bounding box center [765, 259] width 49 height 13
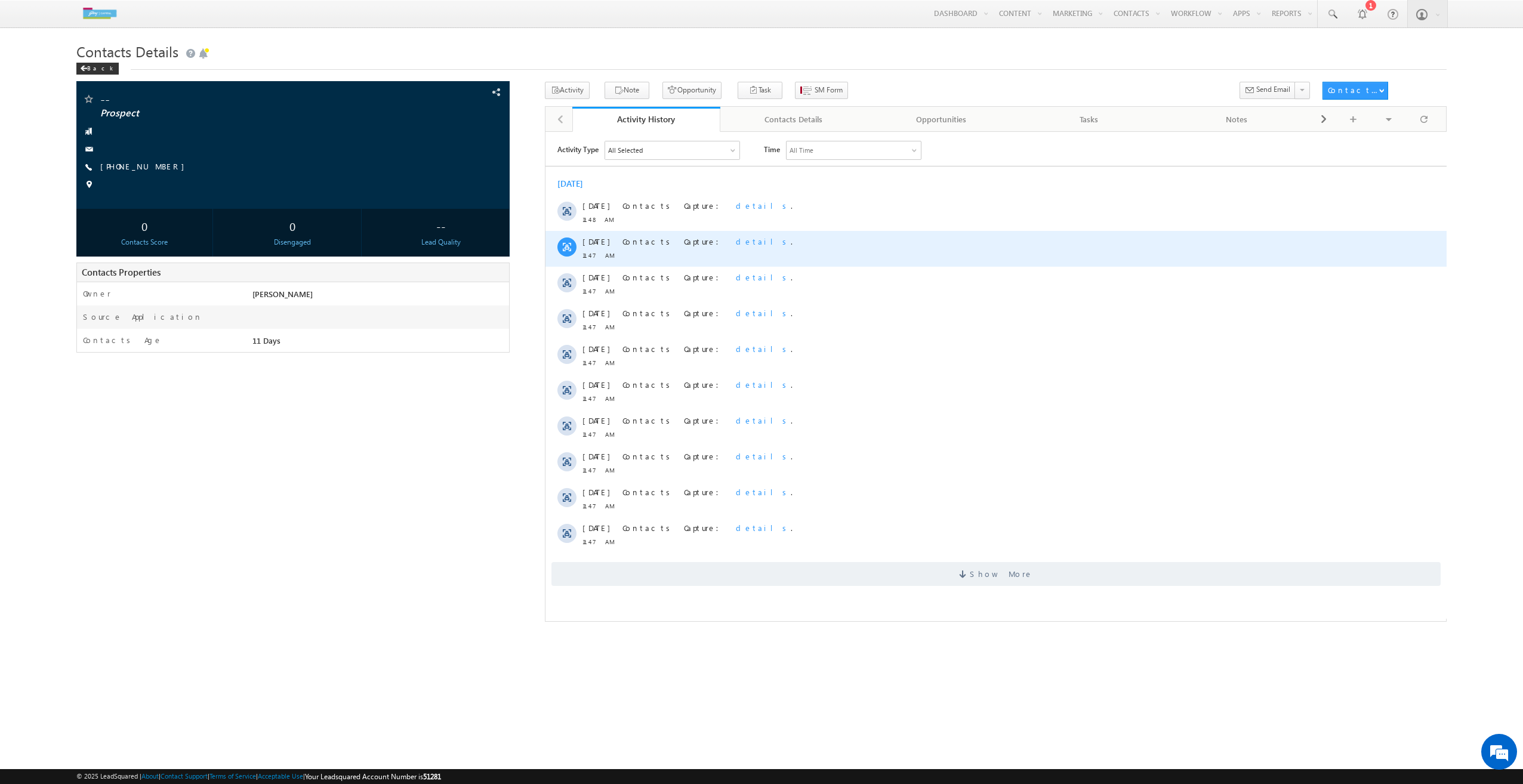
click at [735, 243] on span "details" at bounding box center [762, 240] width 55 height 10
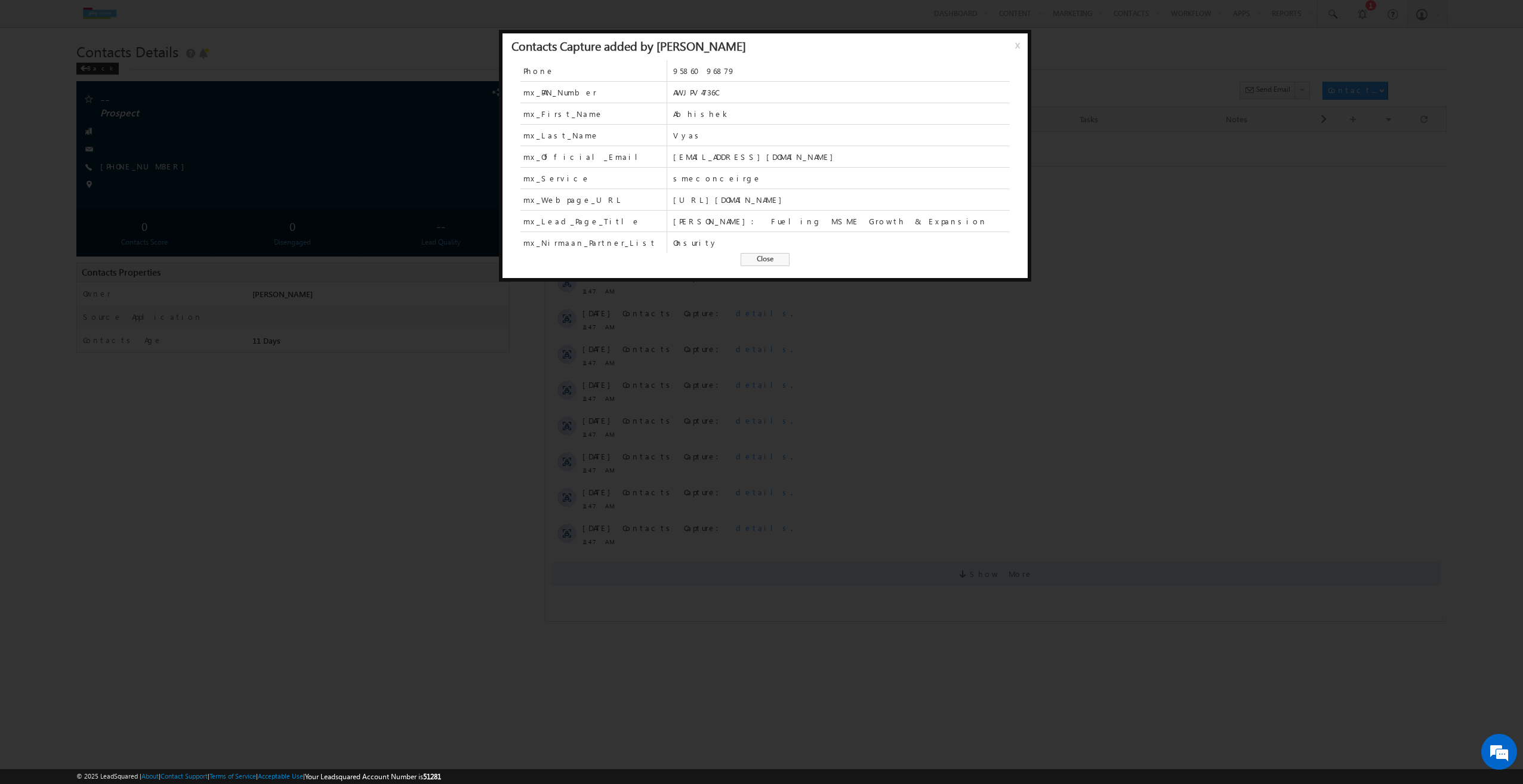
drag, startPoint x: 751, startPoint y: 253, endPoint x: 197, endPoint y: 146, distance: 564.2
click at [751, 253] on span "Close" at bounding box center [765, 259] width 49 height 13
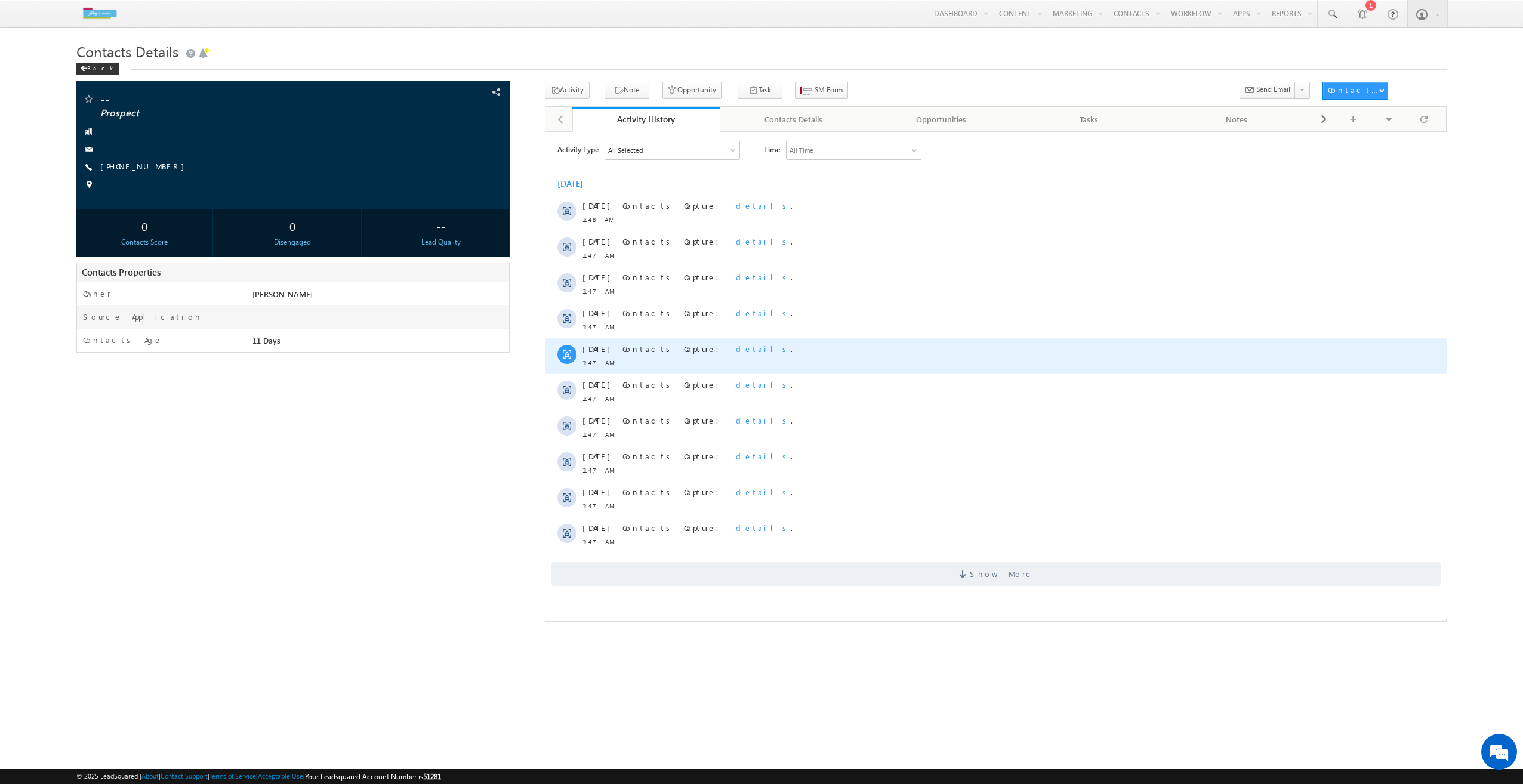
click at [735, 346] on span "details" at bounding box center [762, 348] width 55 height 10
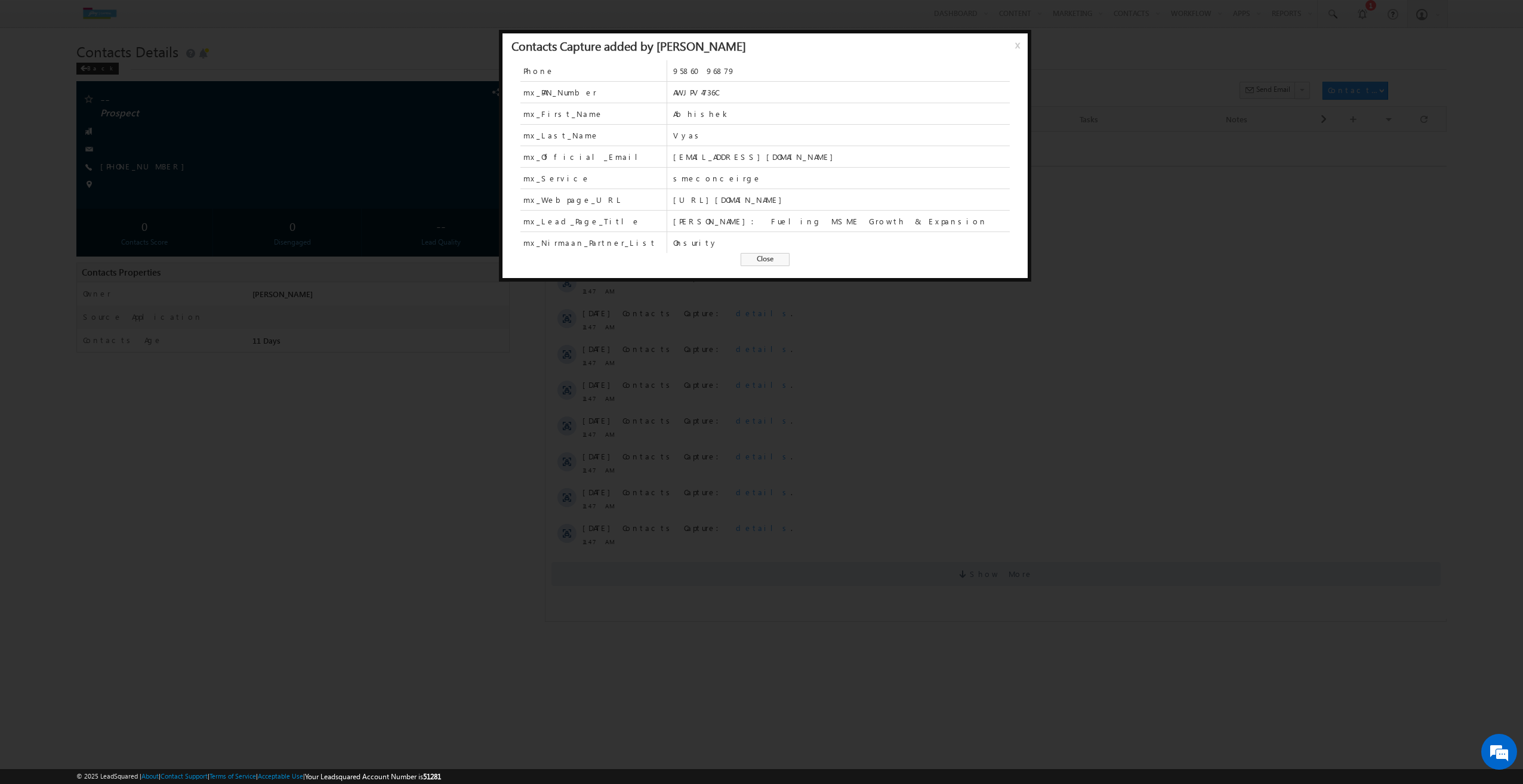
click at [759, 263] on span "Close" at bounding box center [765, 259] width 49 height 13
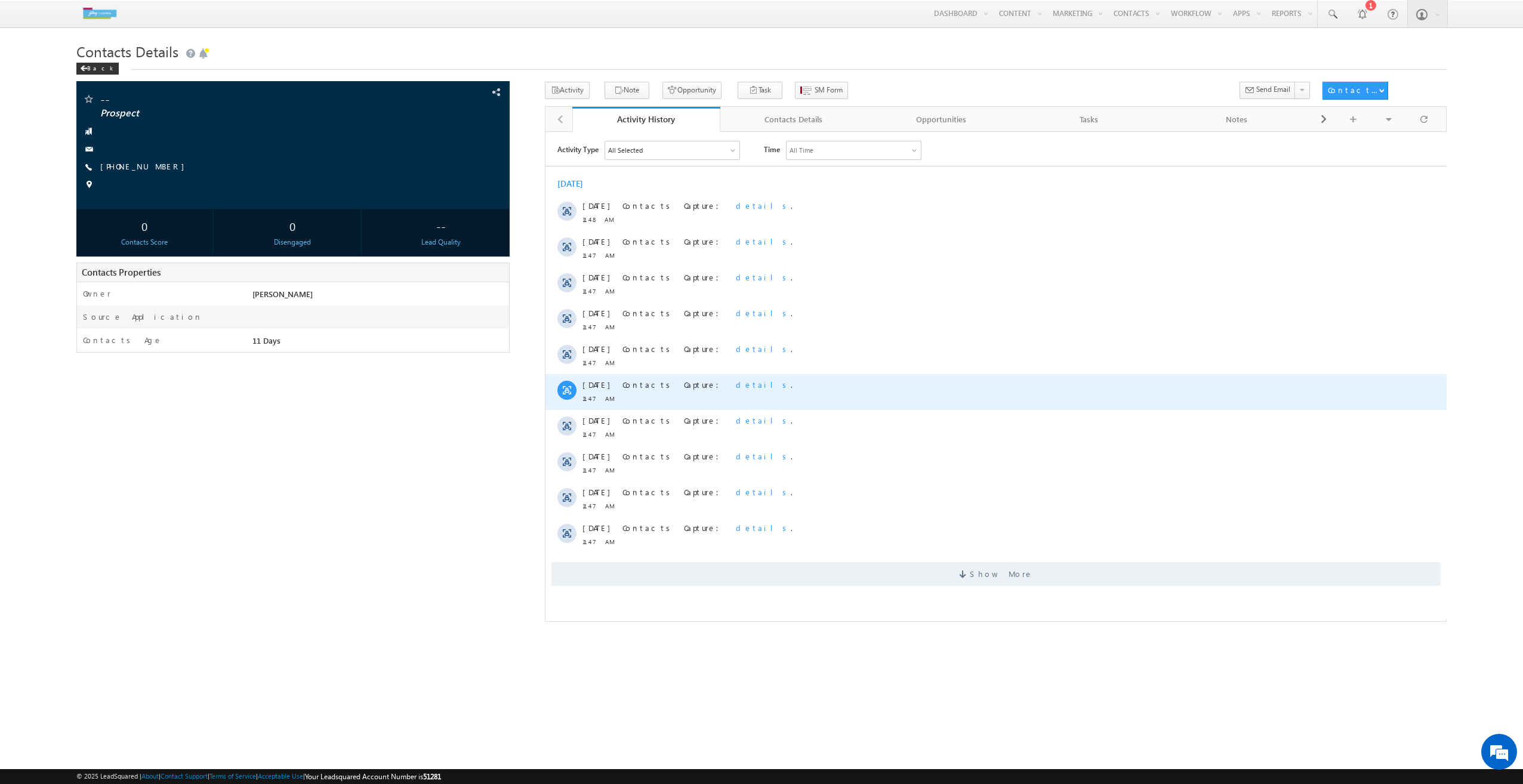
click at [735, 383] on span "details" at bounding box center [762, 384] width 55 height 10
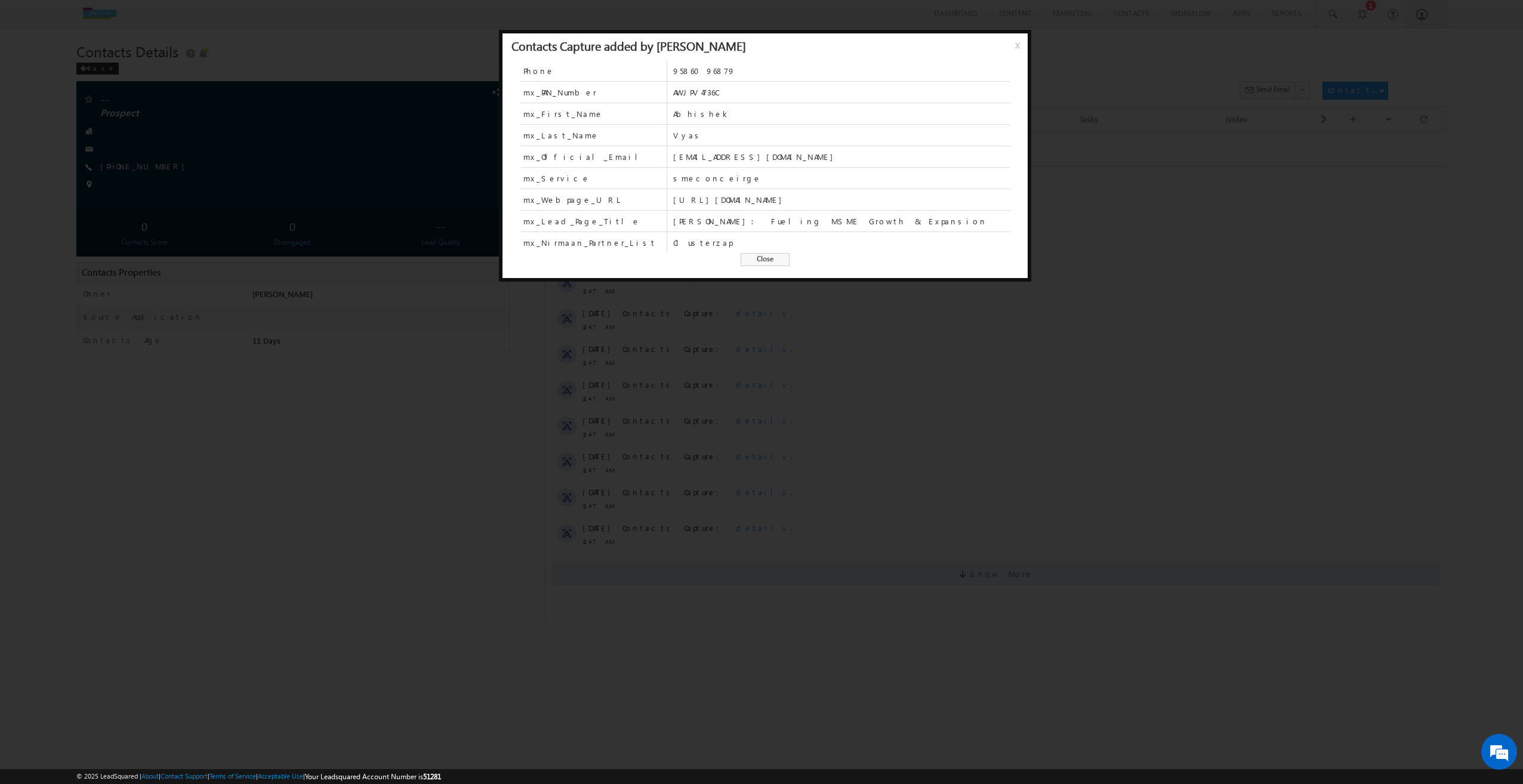
click at [762, 262] on span "Close" at bounding box center [765, 259] width 49 height 13
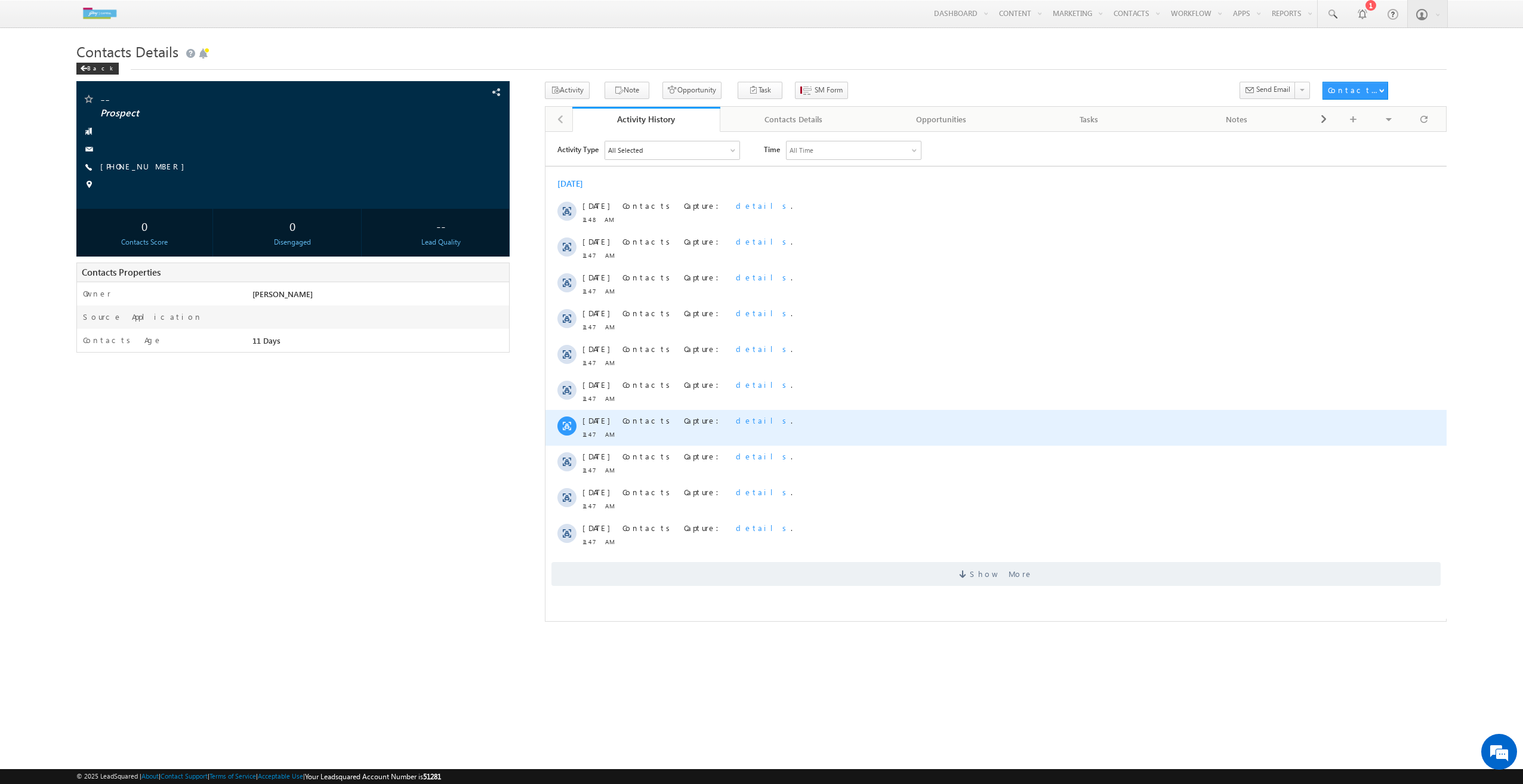
click at [735, 418] on span "details" at bounding box center [762, 420] width 55 height 10
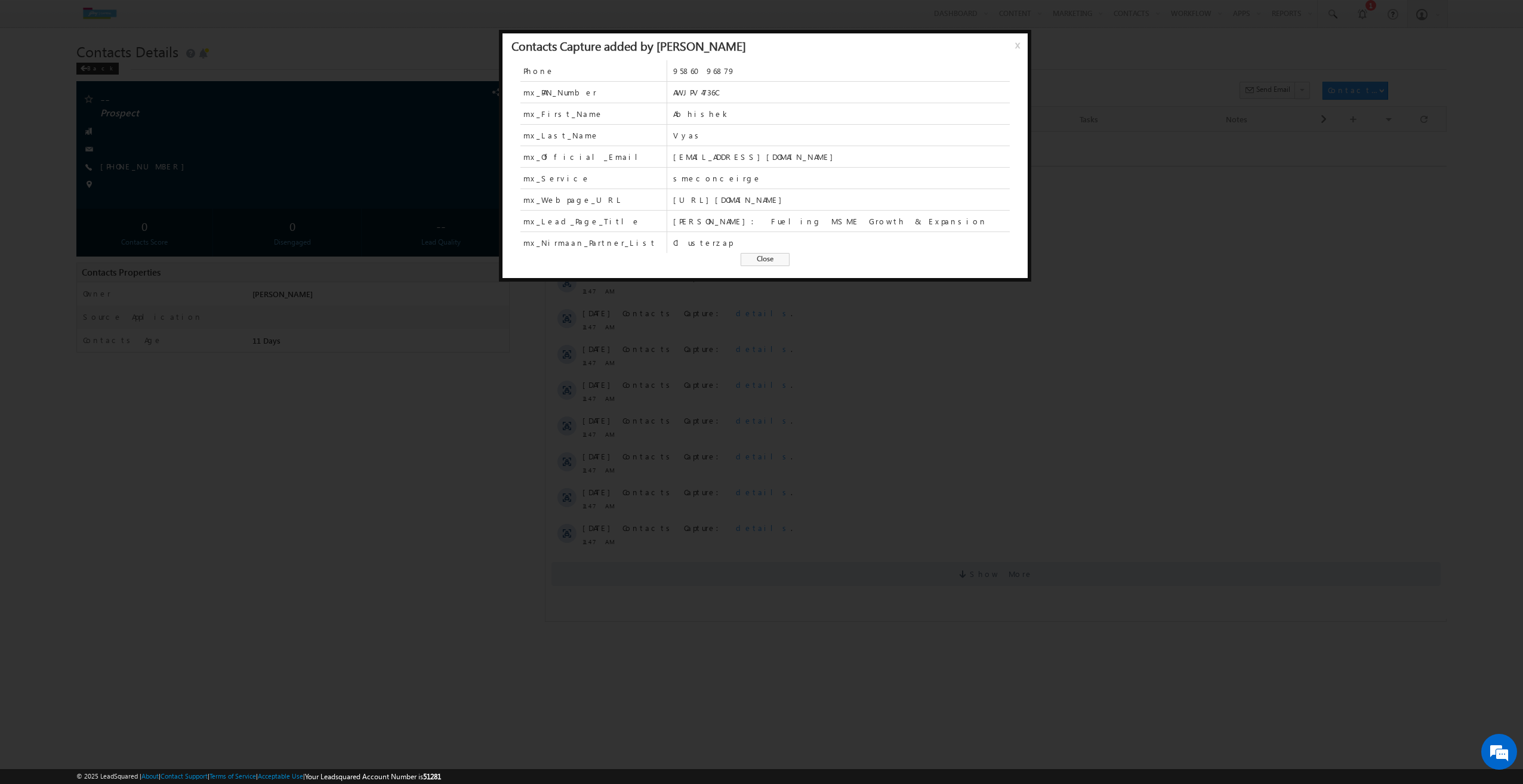
click at [748, 263] on span "Close" at bounding box center [765, 259] width 49 height 13
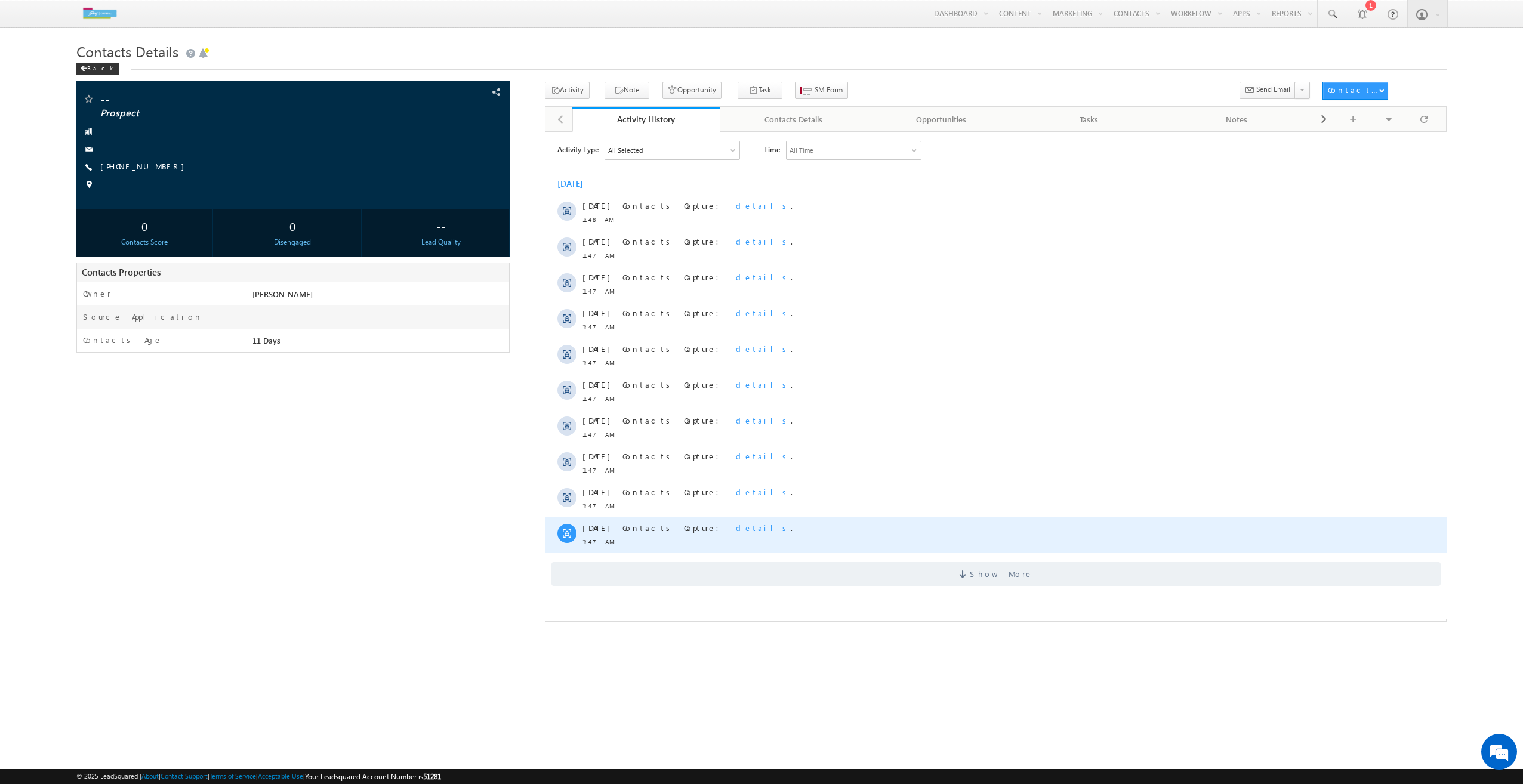
click at [735, 527] on span "details" at bounding box center [762, 527] width 55 height 10
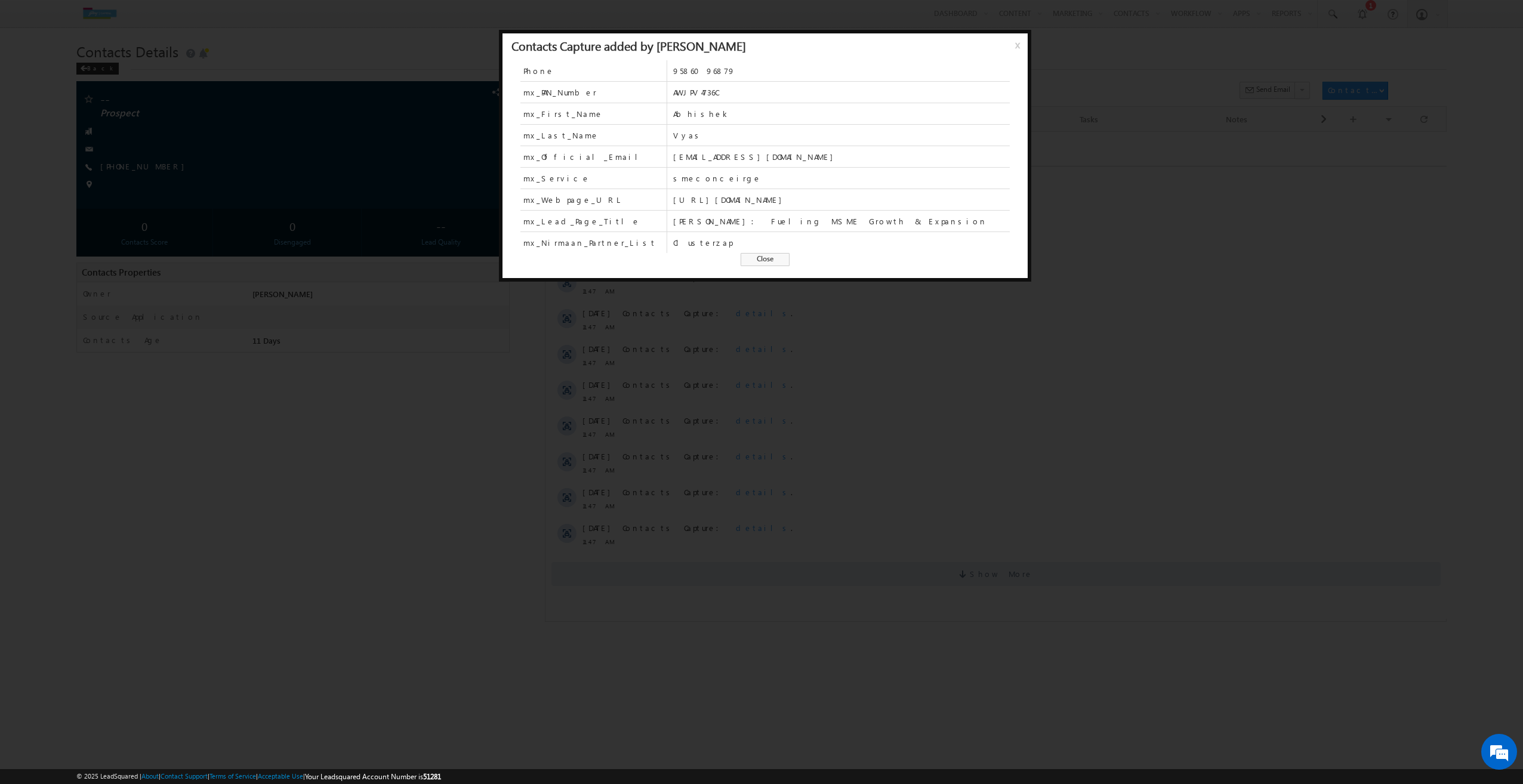
click at [756, 264] on span "Close" at bounding box center [765, 259] width 49 height 13
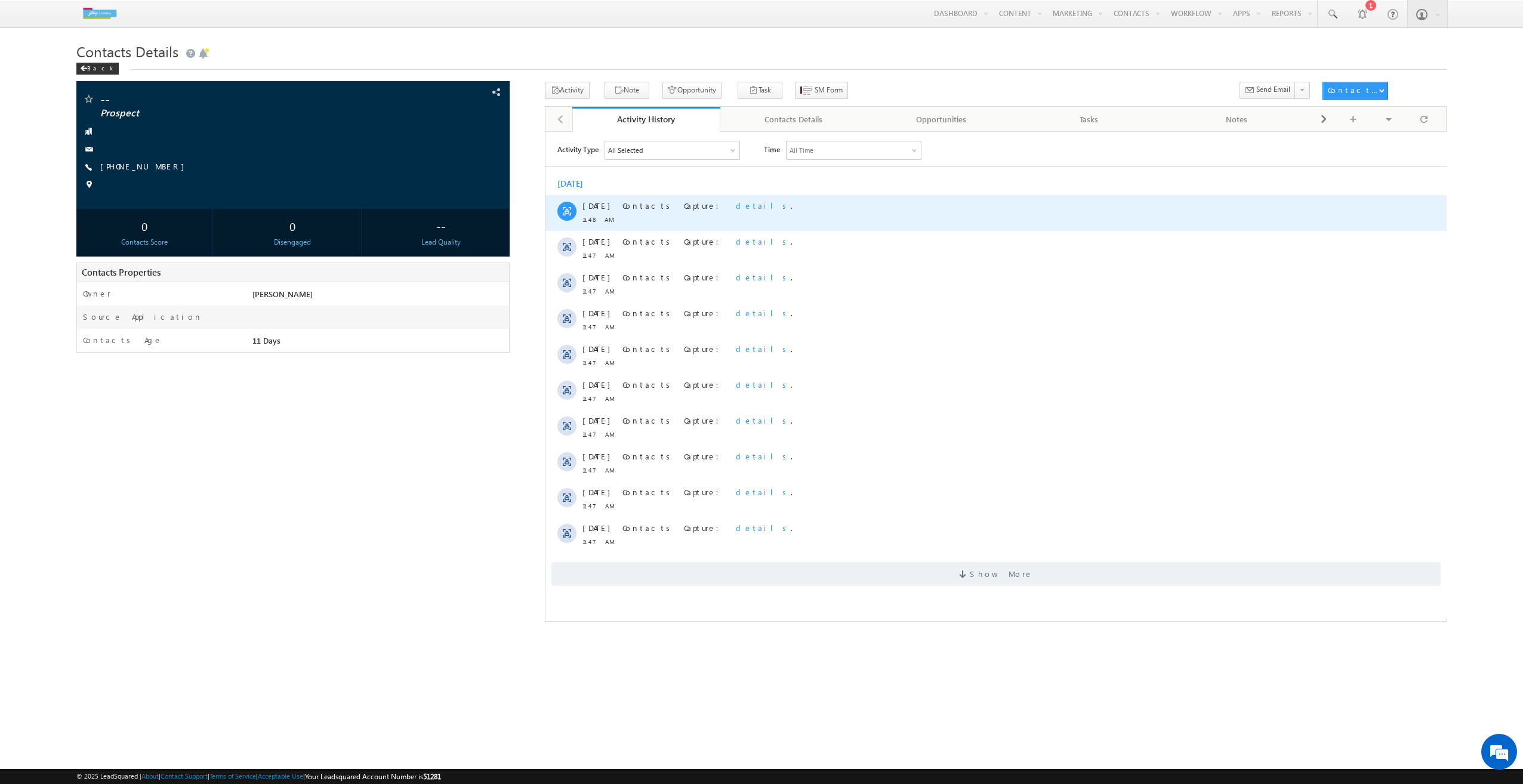
click at [735, 204] on span "details" at bounding box center [762, 205] width 55 height 10
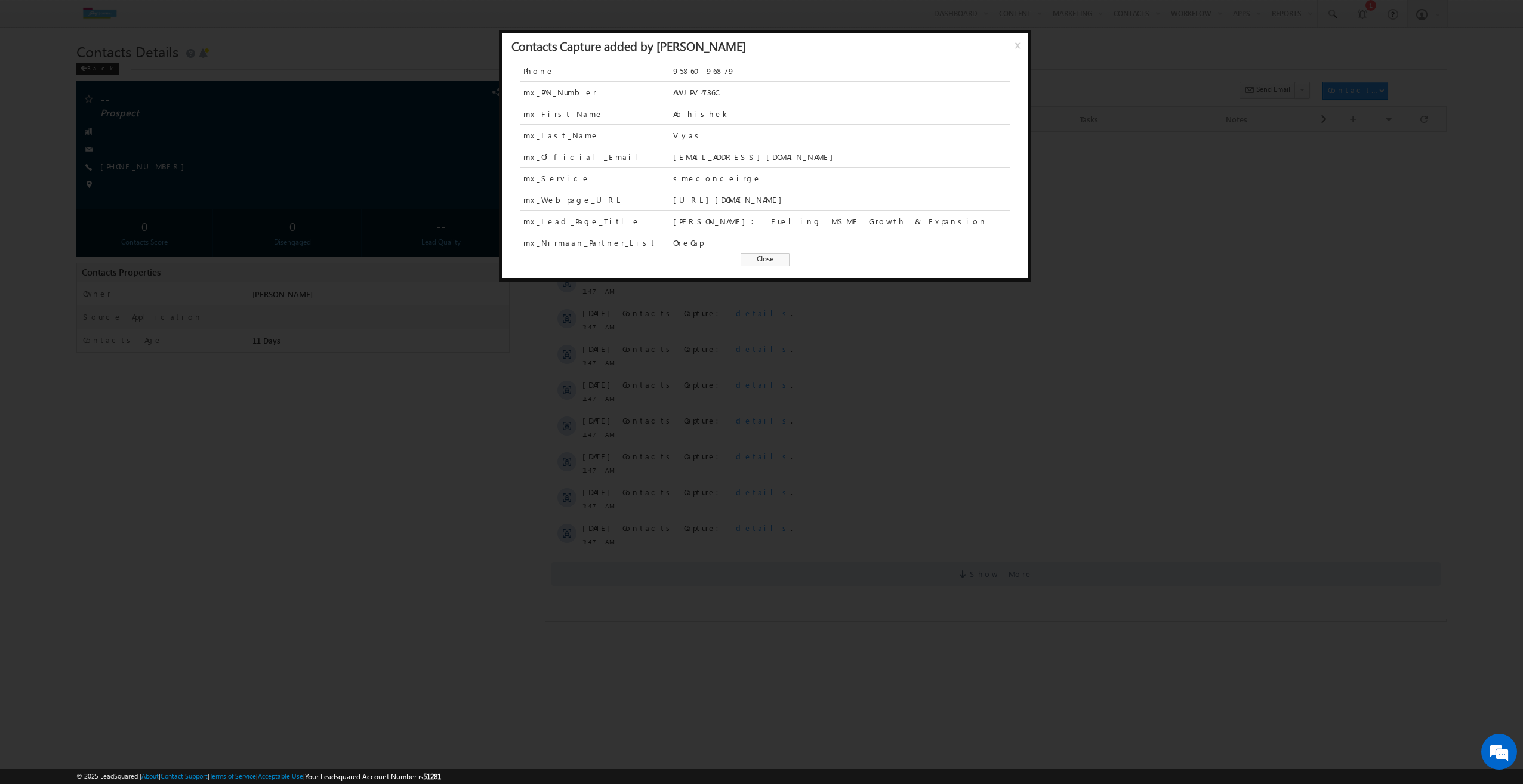
click at [772, 265] on span "Close" at bounding box center [765, 259] width 49 height 13
